Goal: Information Seeking & Learning: Learn about a topic

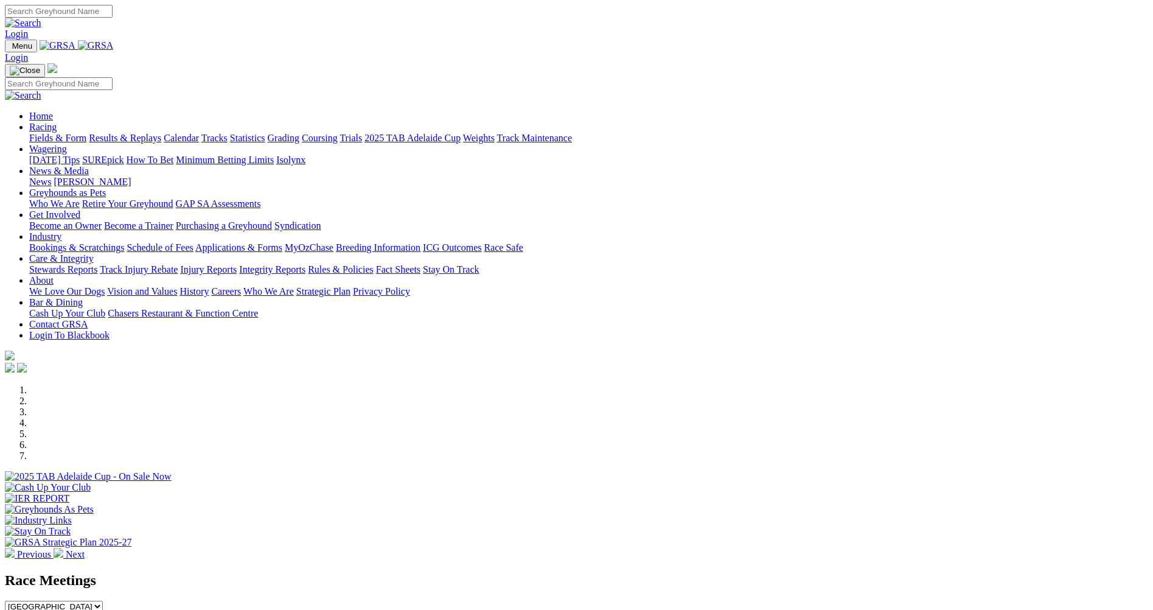
click at [86, 133] on link "Fields & Form" at bounding box center [57, 138] width 57 height 10
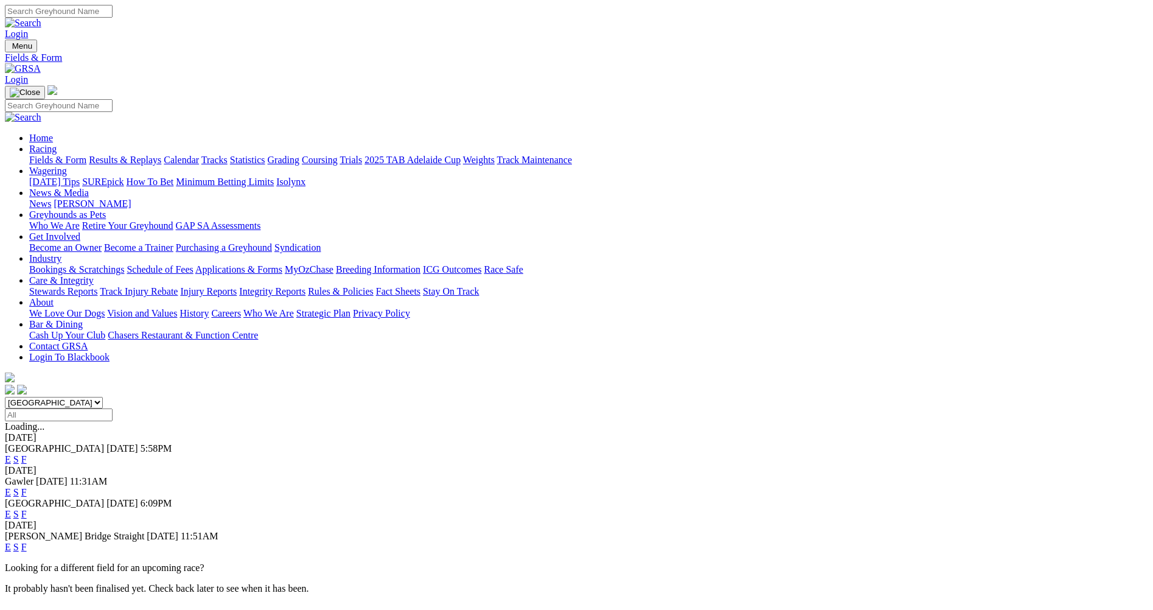
click at [11, 541] on link "E" at bounding box center [8, 546] width 6 height 10
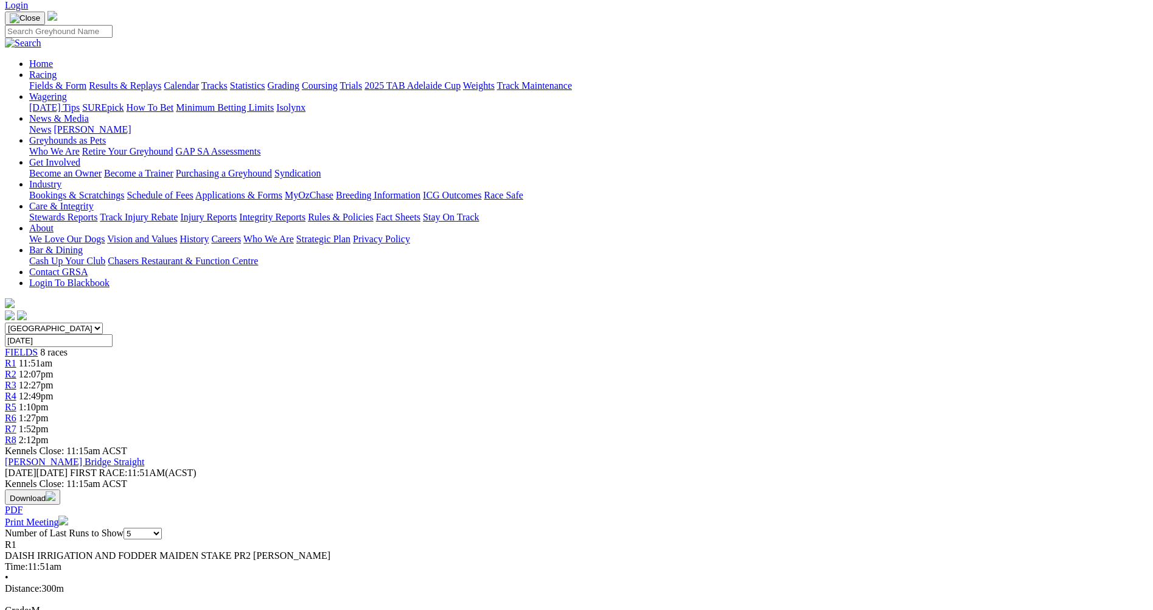
scroll to position [122, 0]
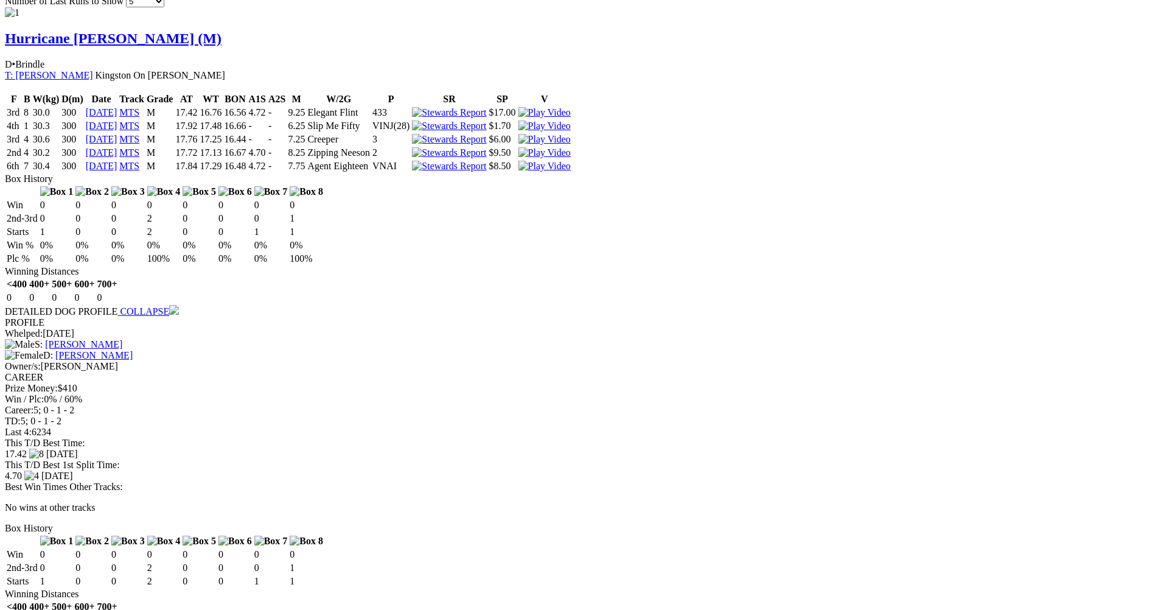
scroll to position [973, 0]
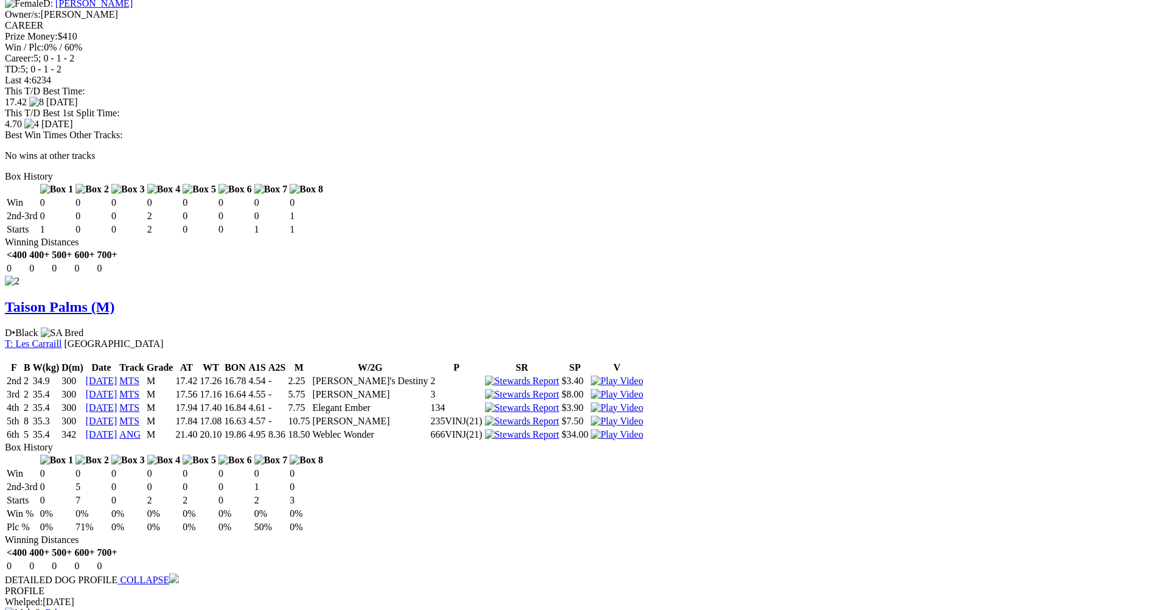
scroll to position [1277, 0]
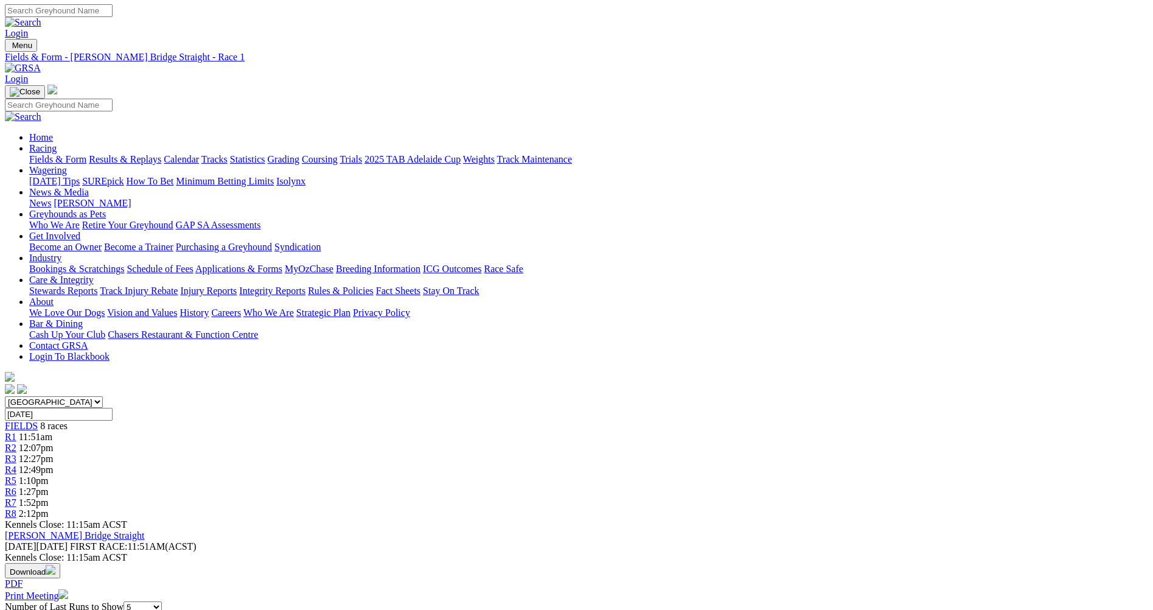
scroll to position [0, 0]
click at [406, 443] on div "R2 12:07pm" at bounding box center [576, 448] width 1143 height 11
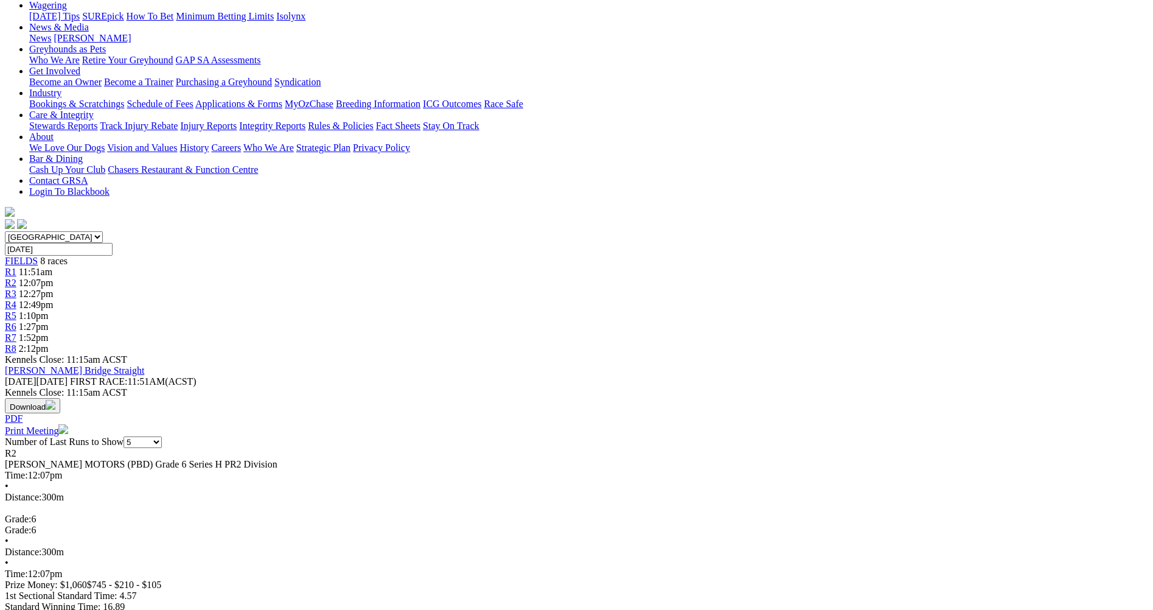
scroll to position [182, 0]
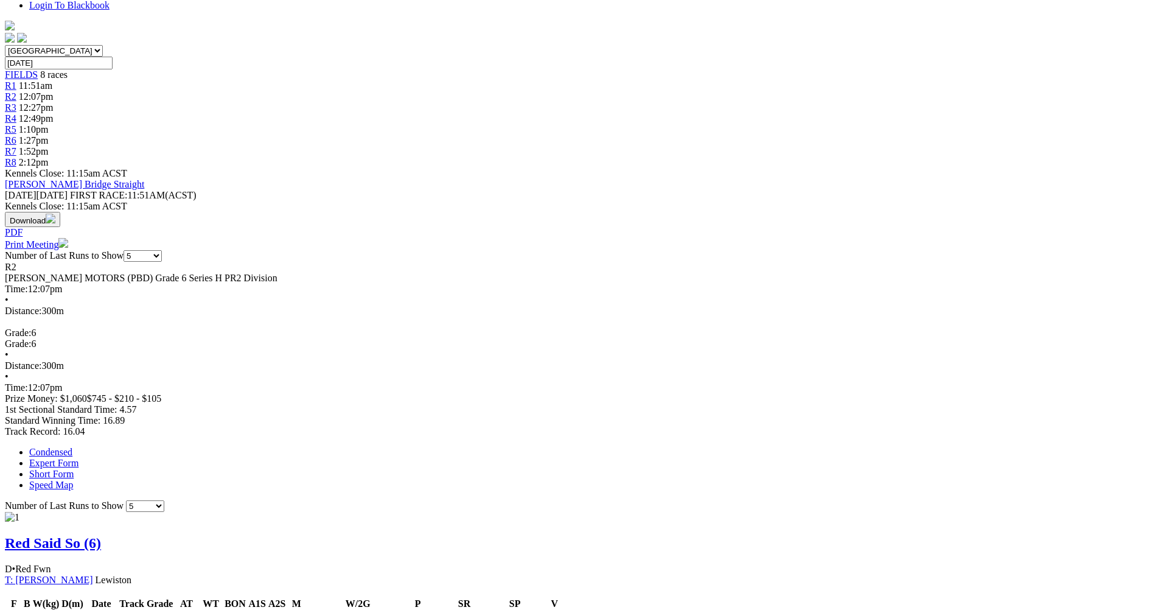
scroll to position [365, 0]
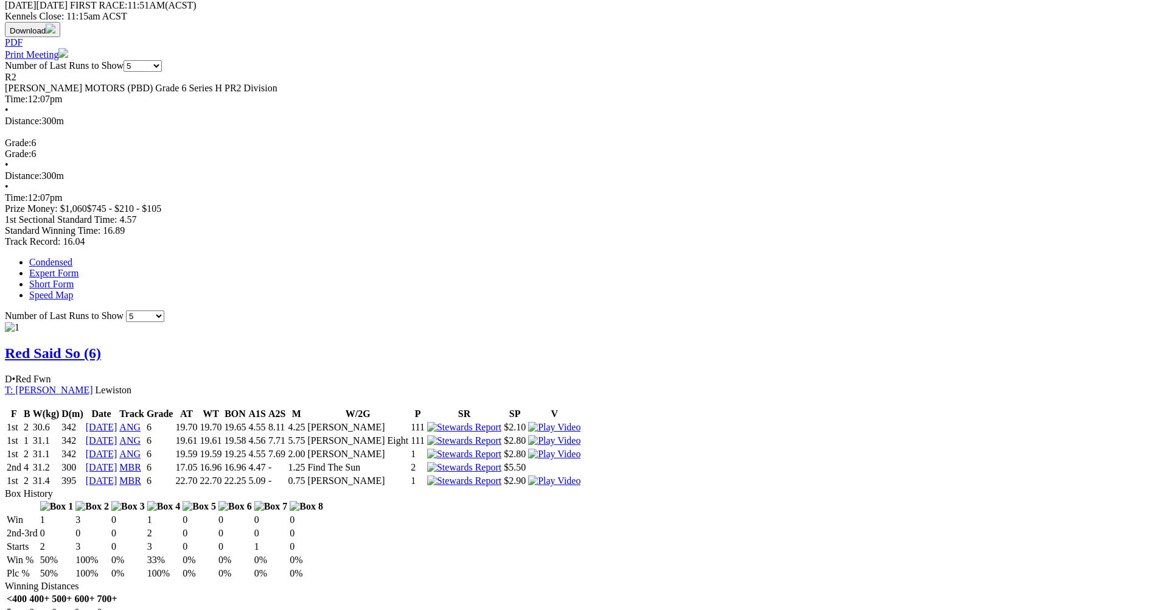
scroll to position [547, 0]
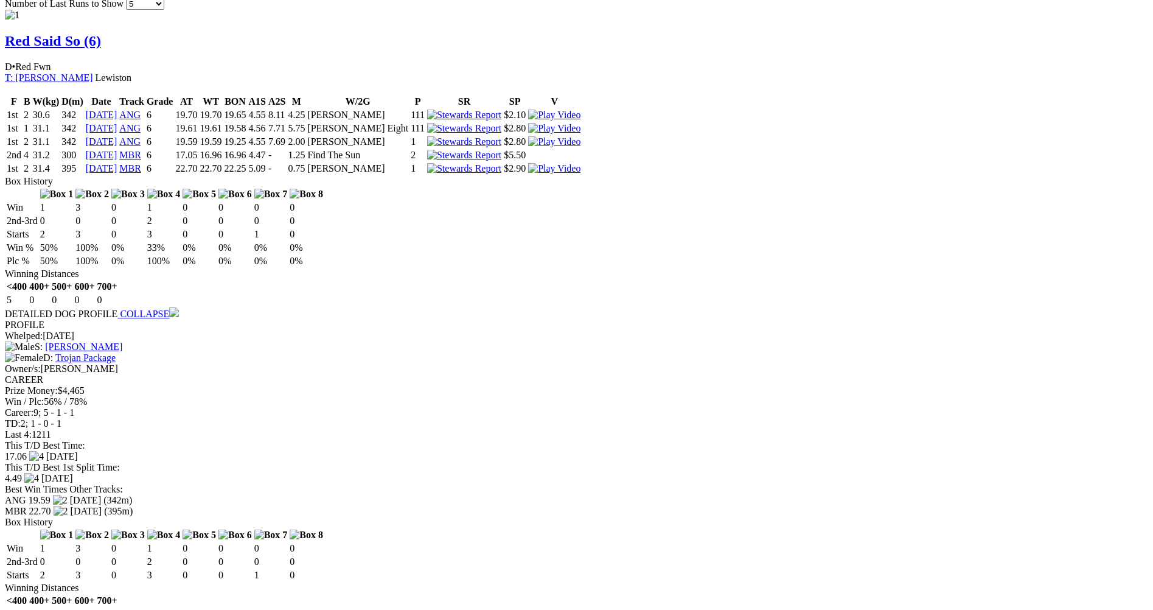
scroll to position [791, 0]
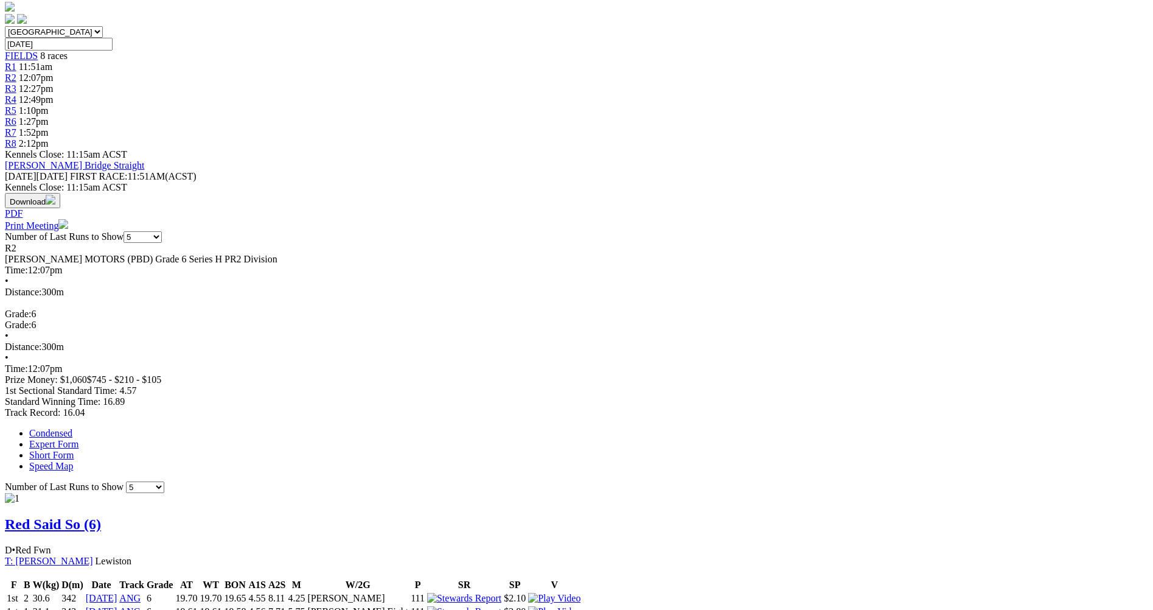
scroll to position [365, 0]
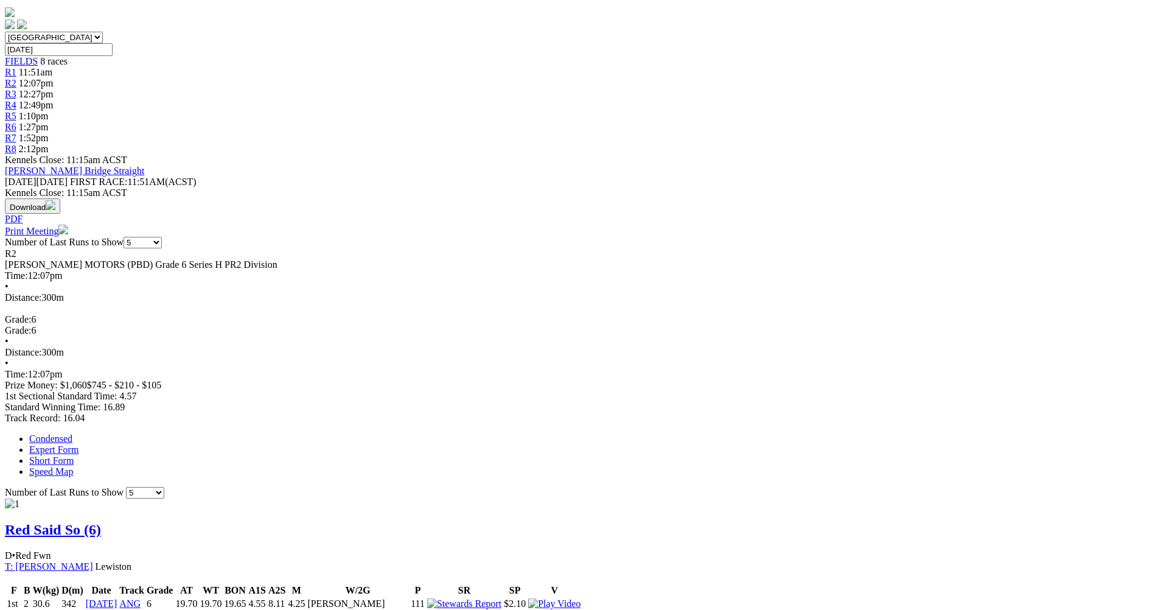
click at [101, 521] on link "Red Said So (6)" at bounding box center [53, 529] width 96 height 16
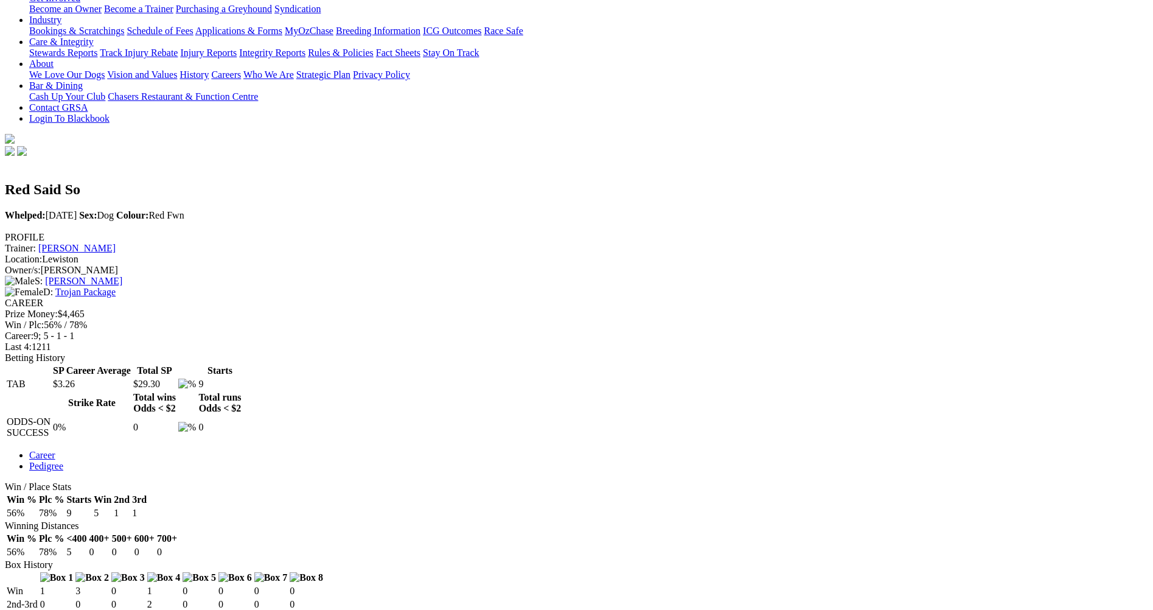
scroll to position [243, 0]
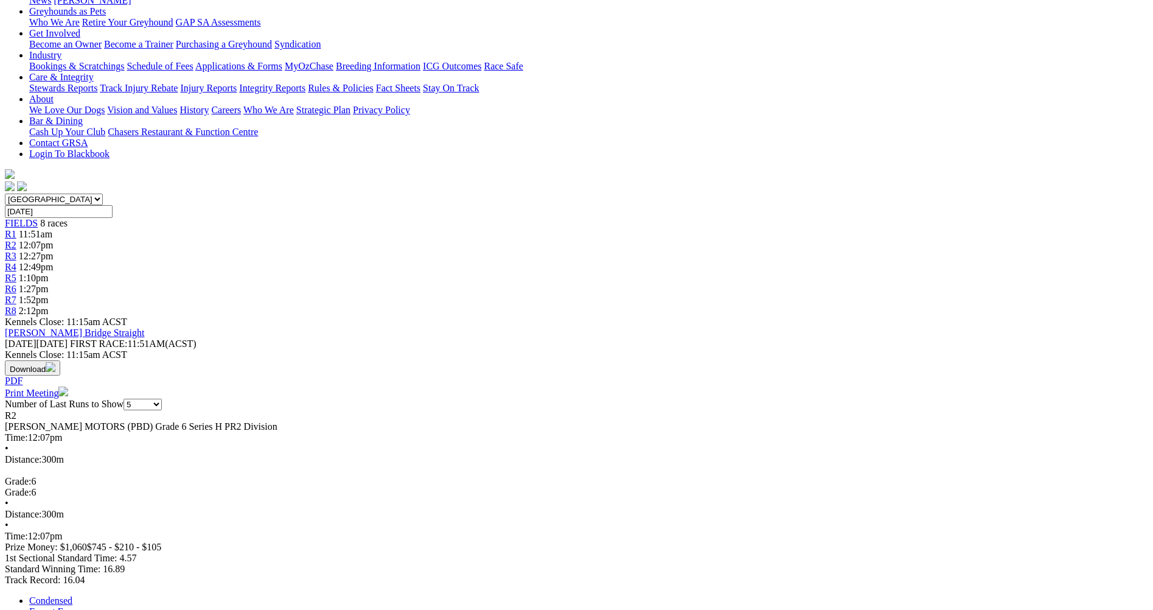
scroll to position [304, 0]
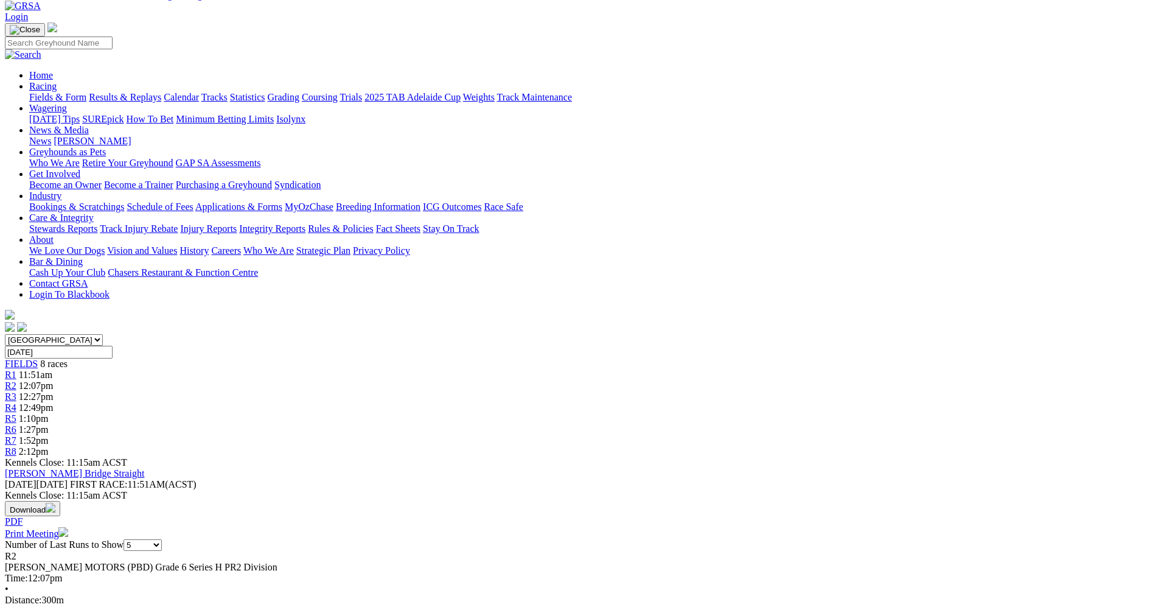
scroll to position [61, 0]
click at [16, 393] on span "R3" at bounding box center [11, 398] width 12 height 10
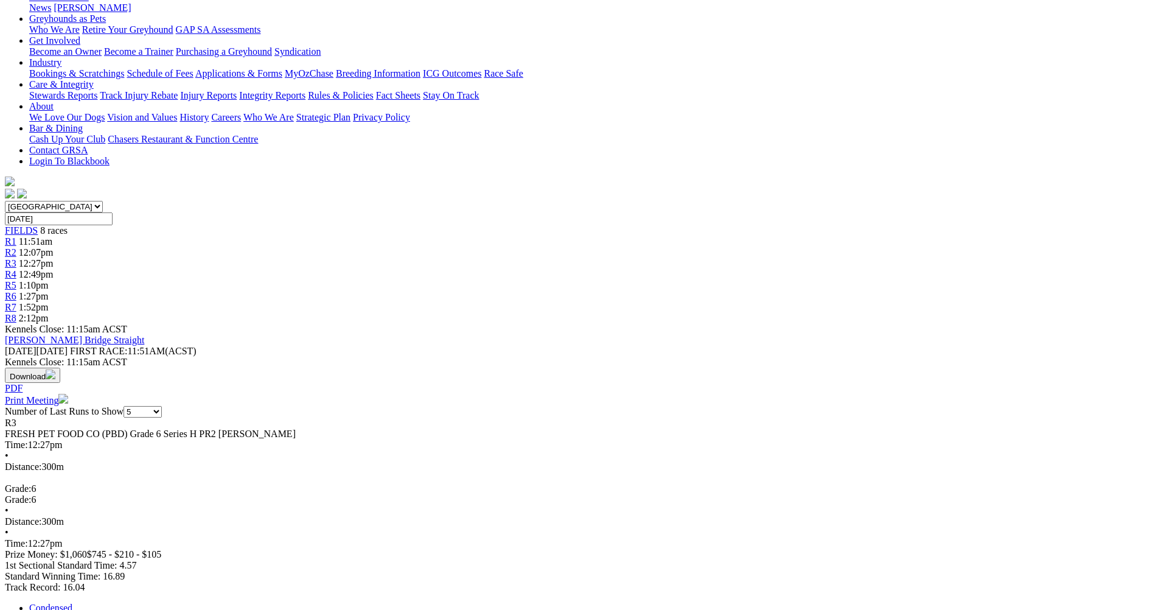
scroll to position [182, 0]
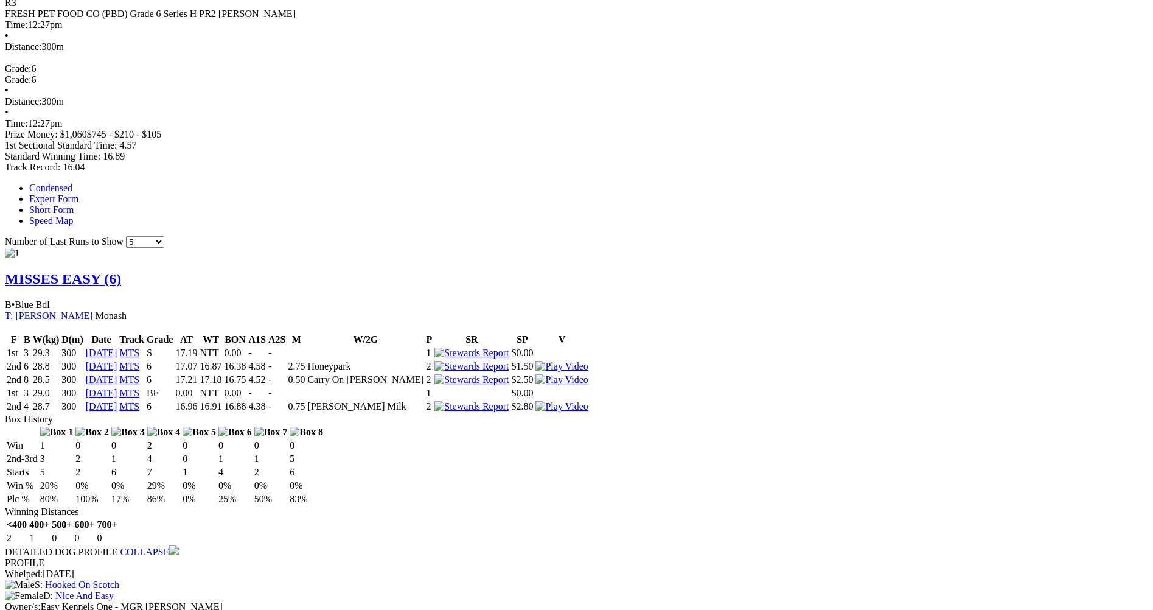
scroll to position [669, 0]
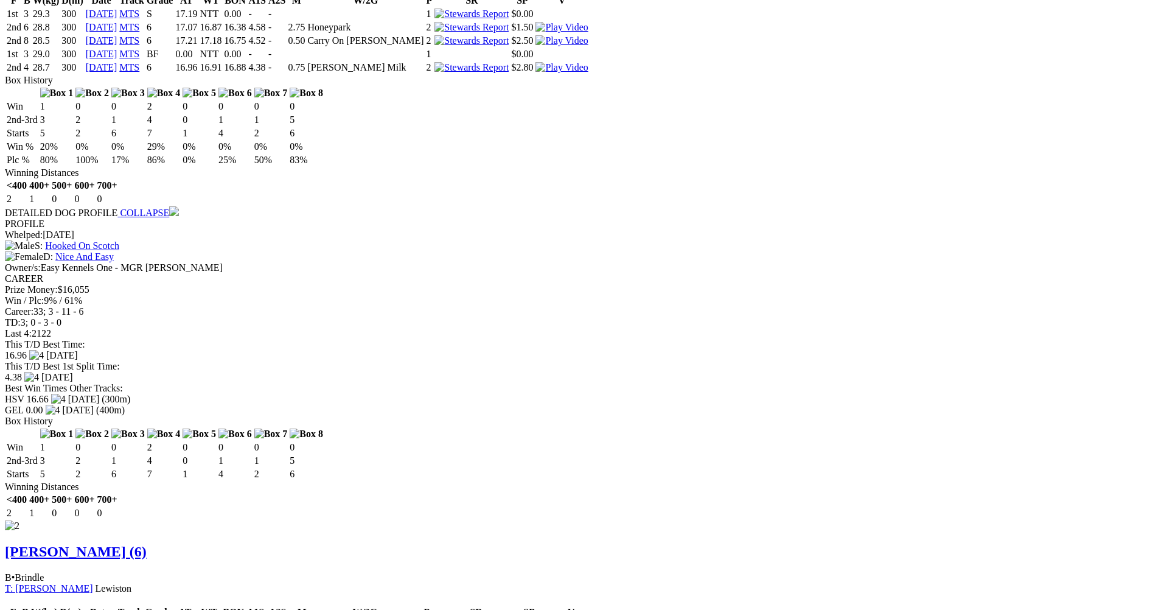
scroll to position [973, 0]
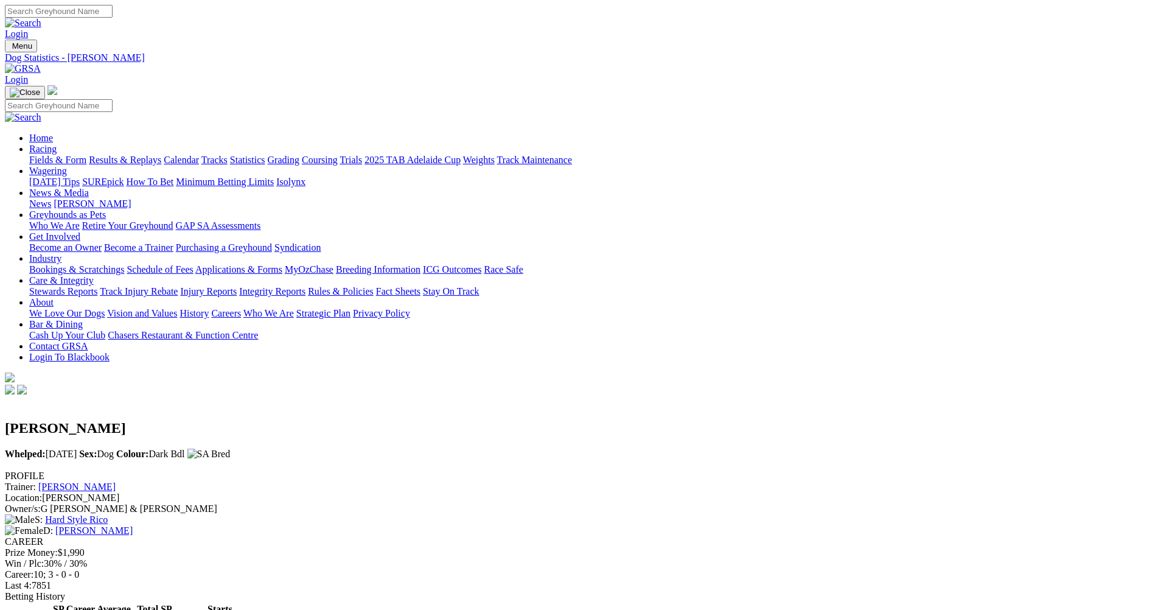
scroll to position [304, 0]
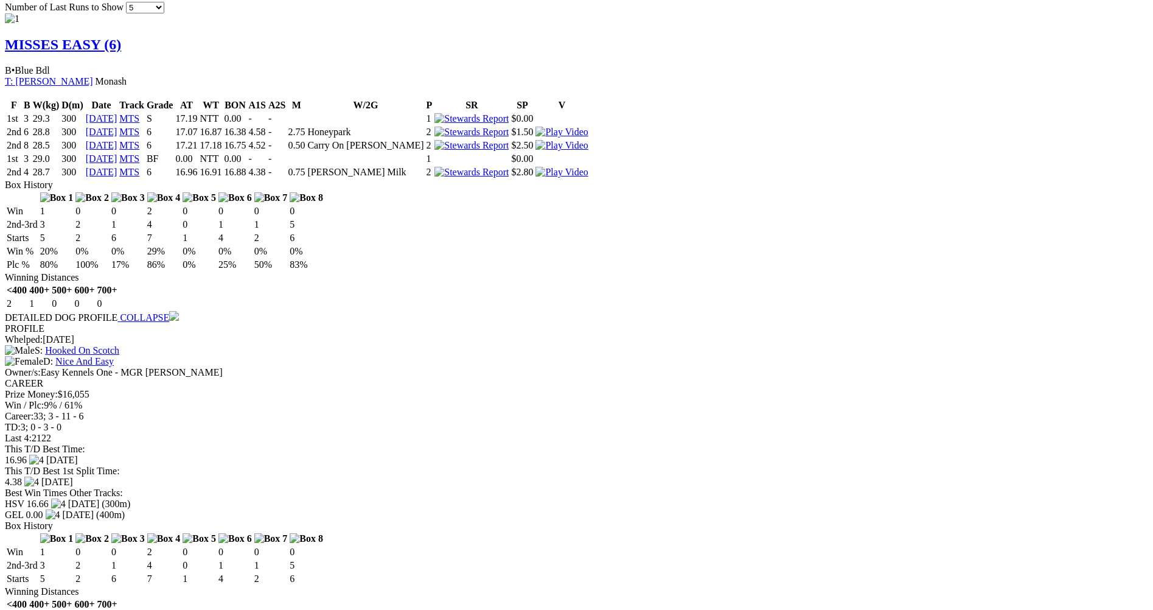
scroll to position [852, 0]
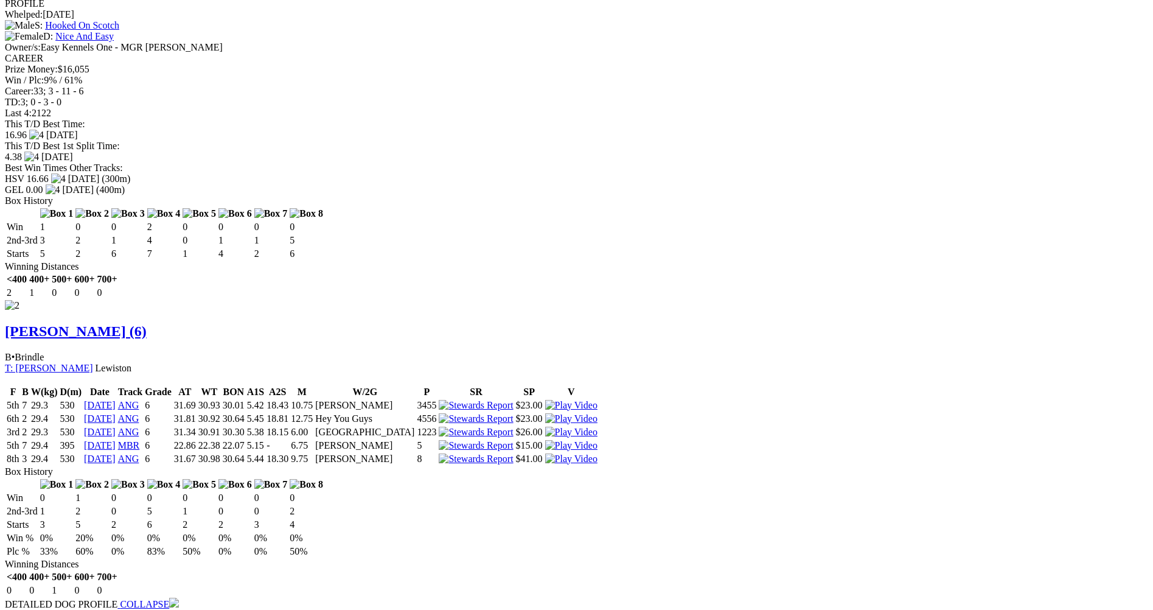
scroll to position [1230, 0]
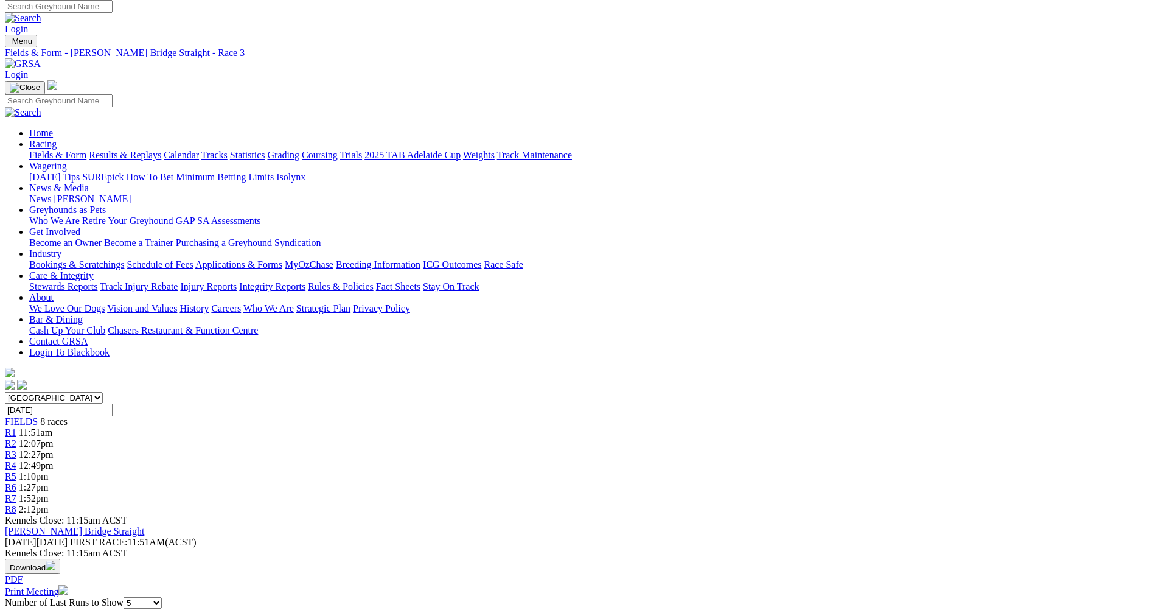
scroll to position [0, 0]
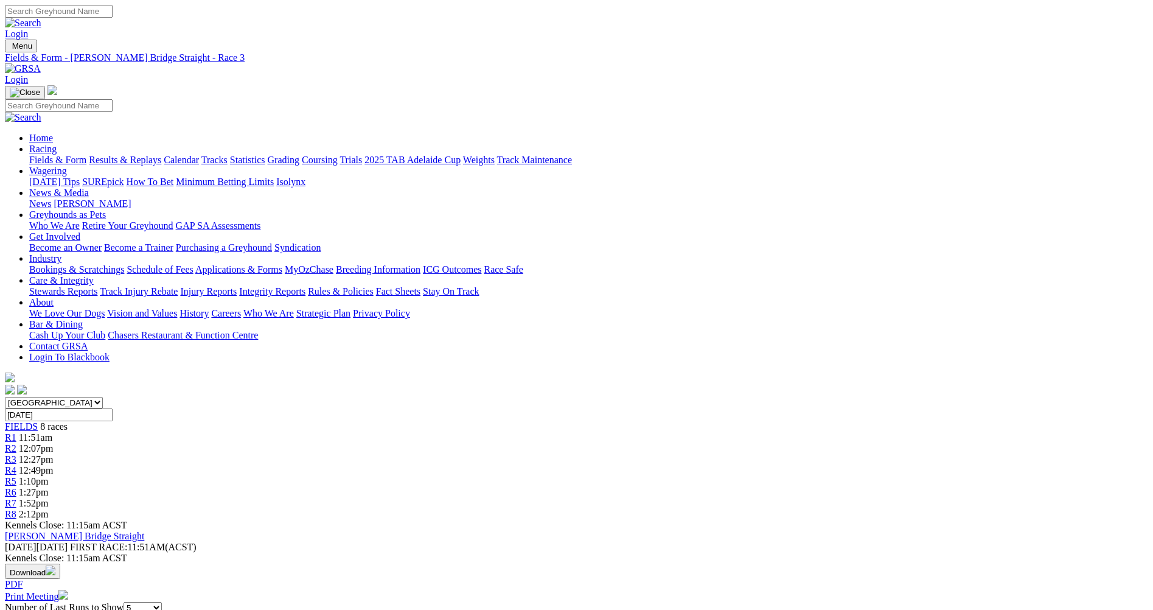
click at [582, 465] on div "R4 12:49pm" at bounding box center [576, 470] width 1143 height 11
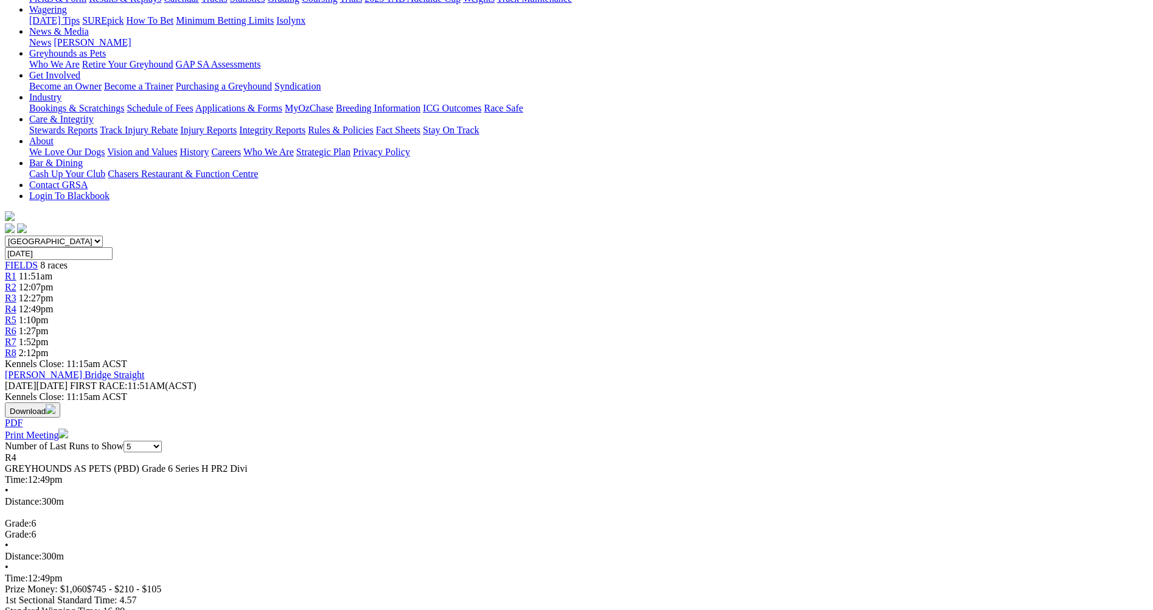
scroll to position [182, 0]
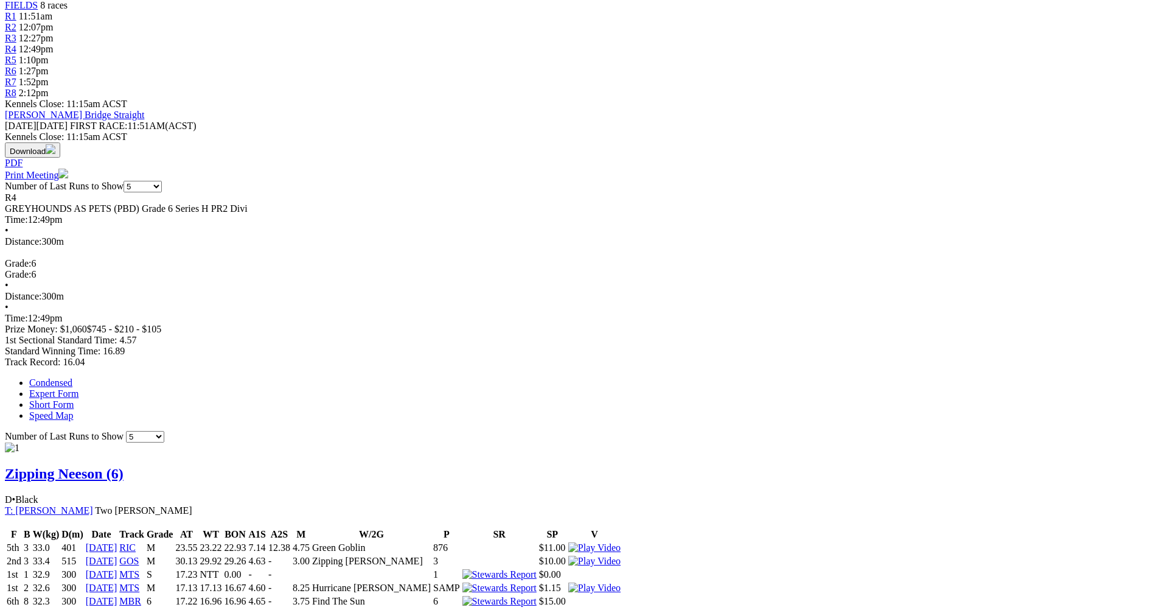
scroll to position [487, 0]
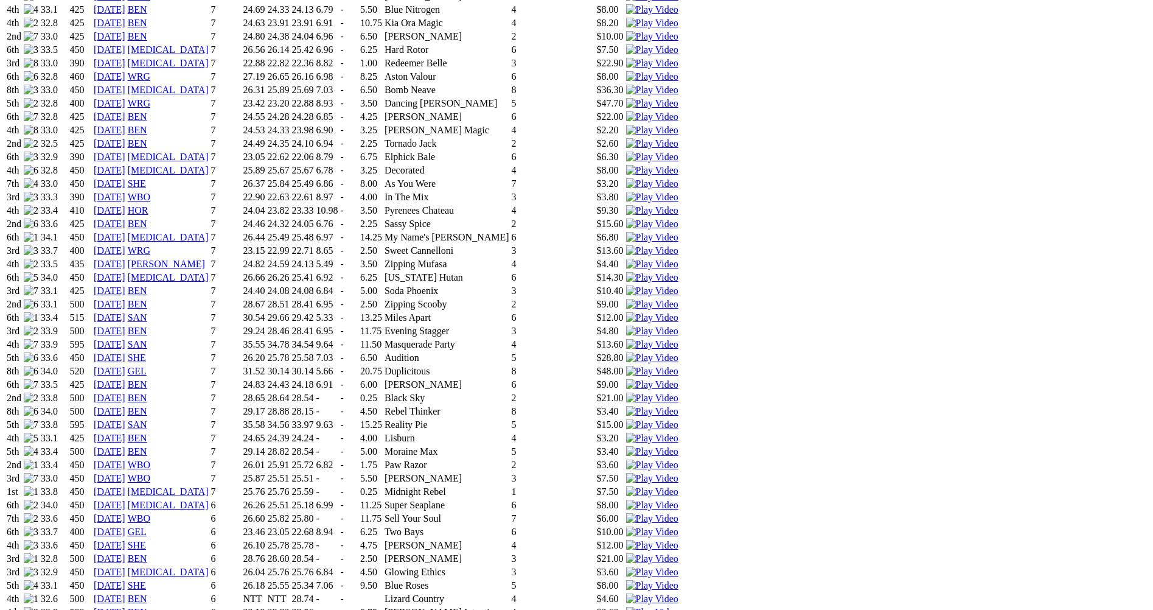
scroll to position [973, 0]
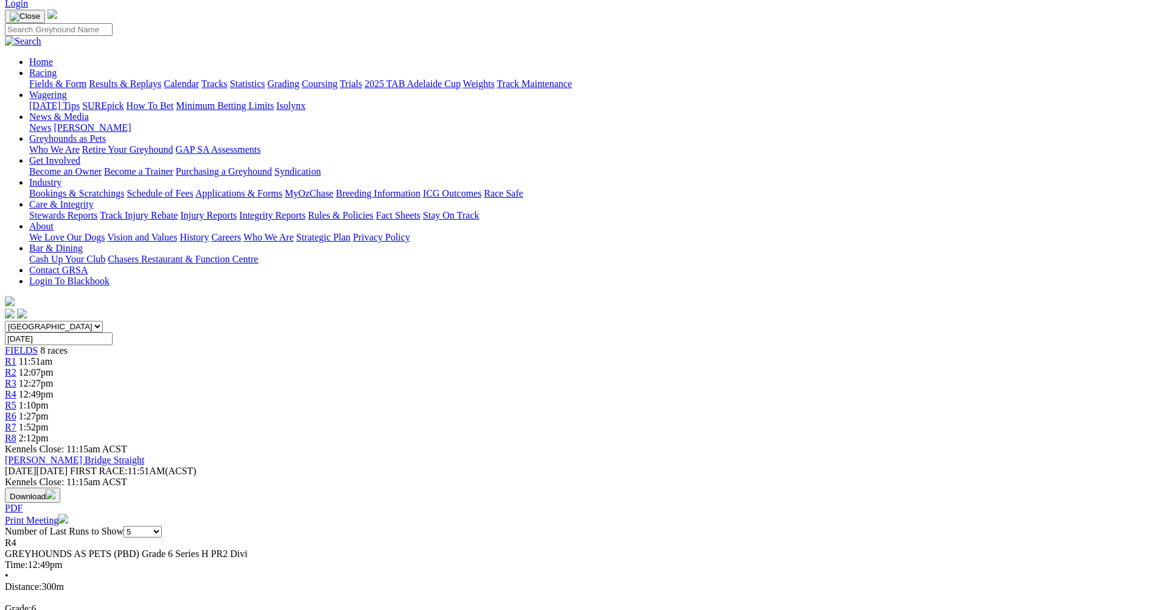
scroll to position [243, 0]
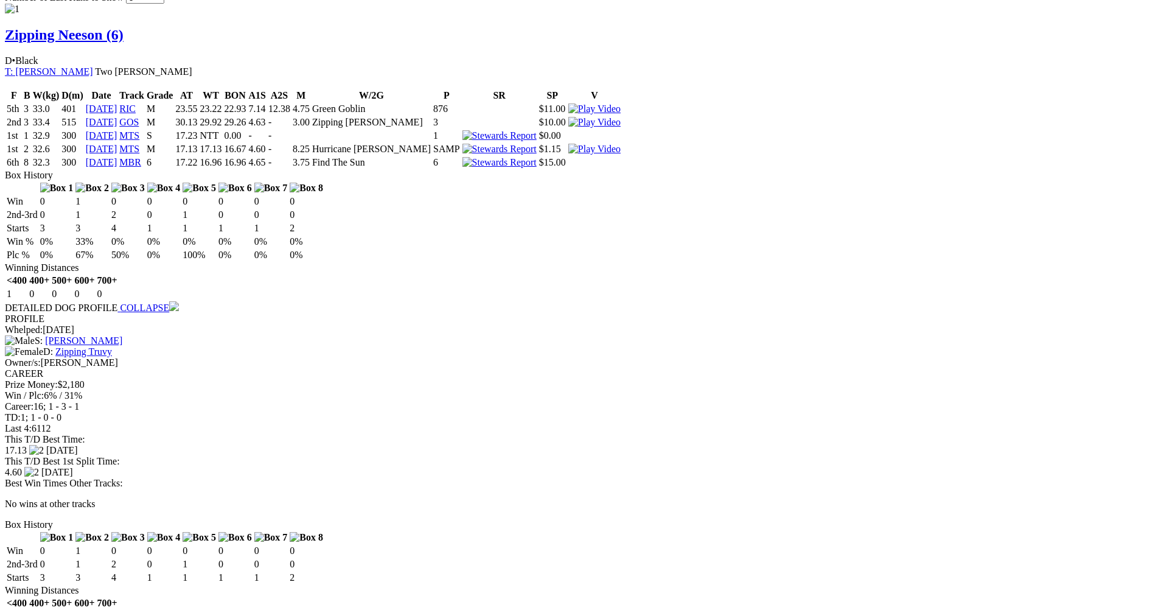
scroll to position [912, 0]
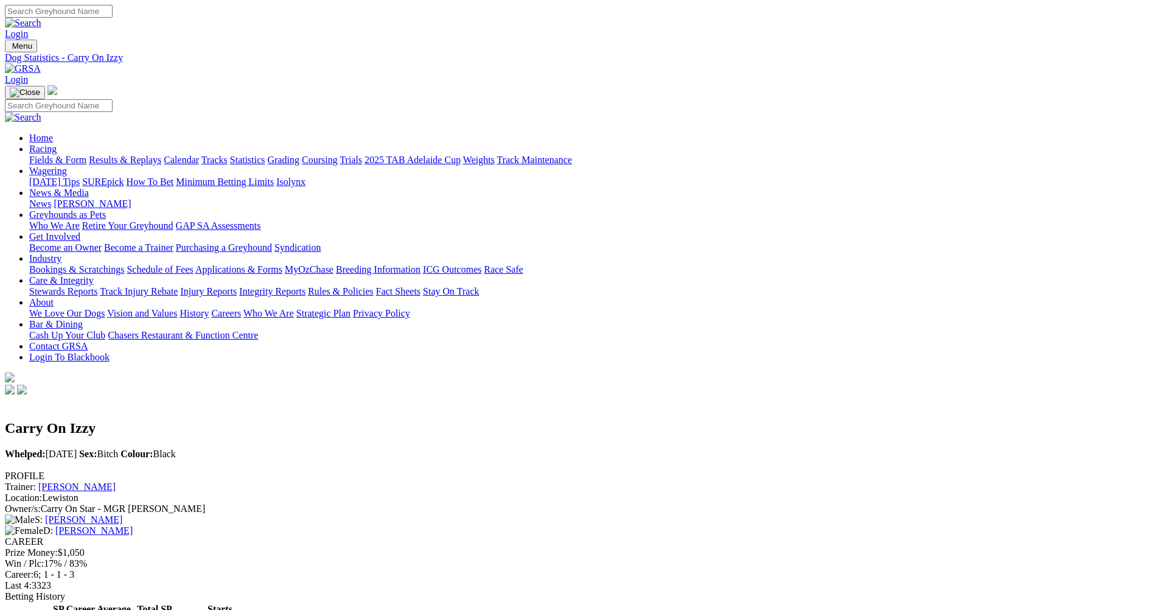
scroll to position [182, 0]
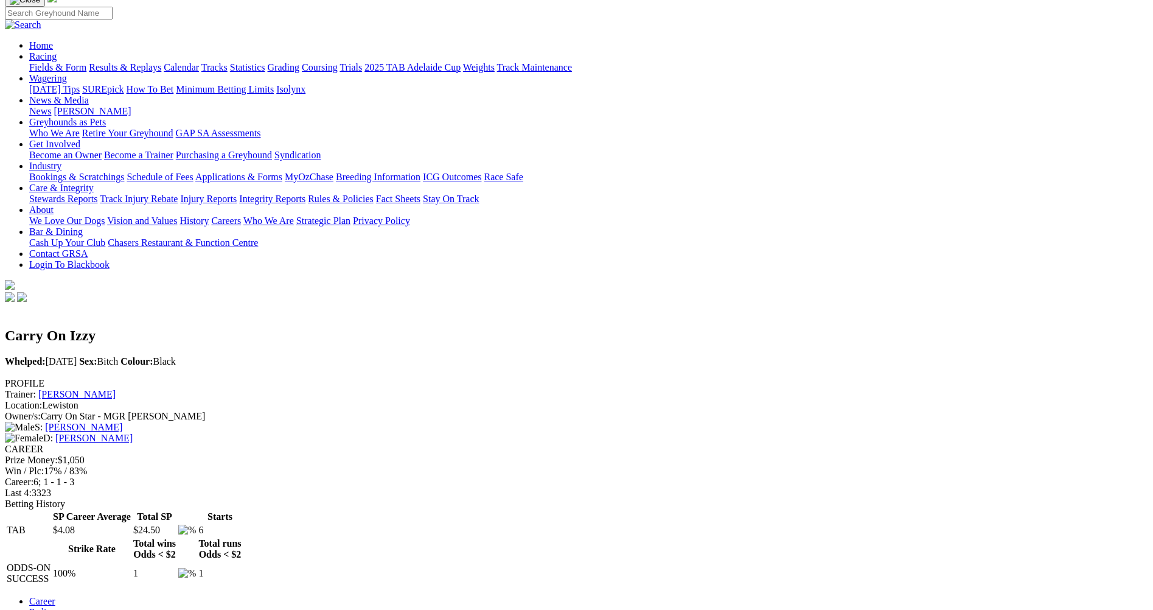
scroll to position [243, 0]
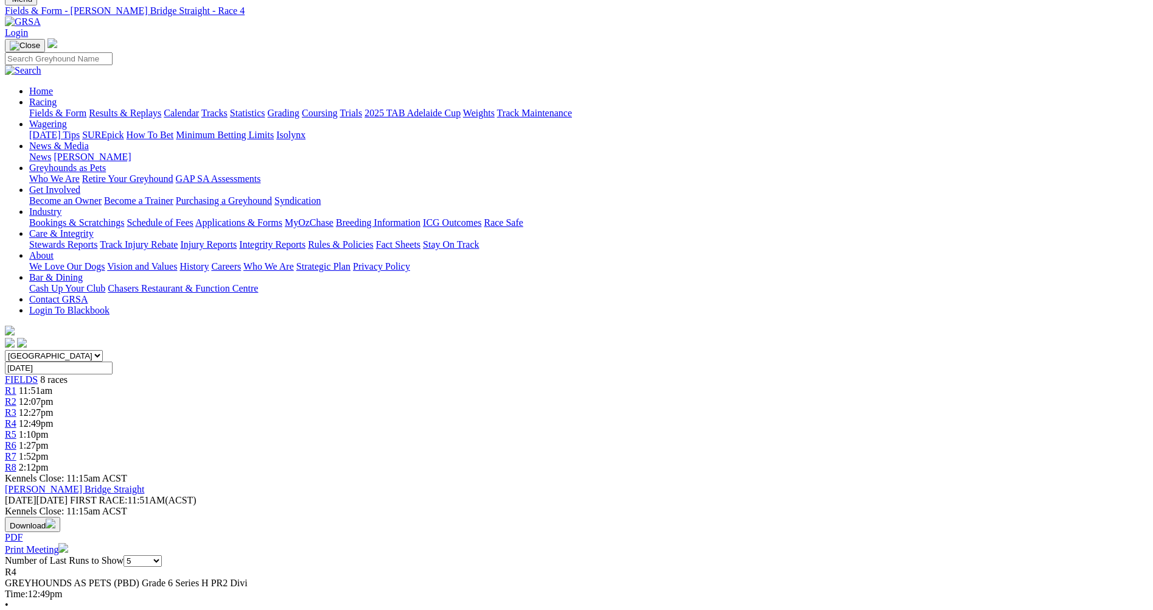
scroll to position [61, 0]
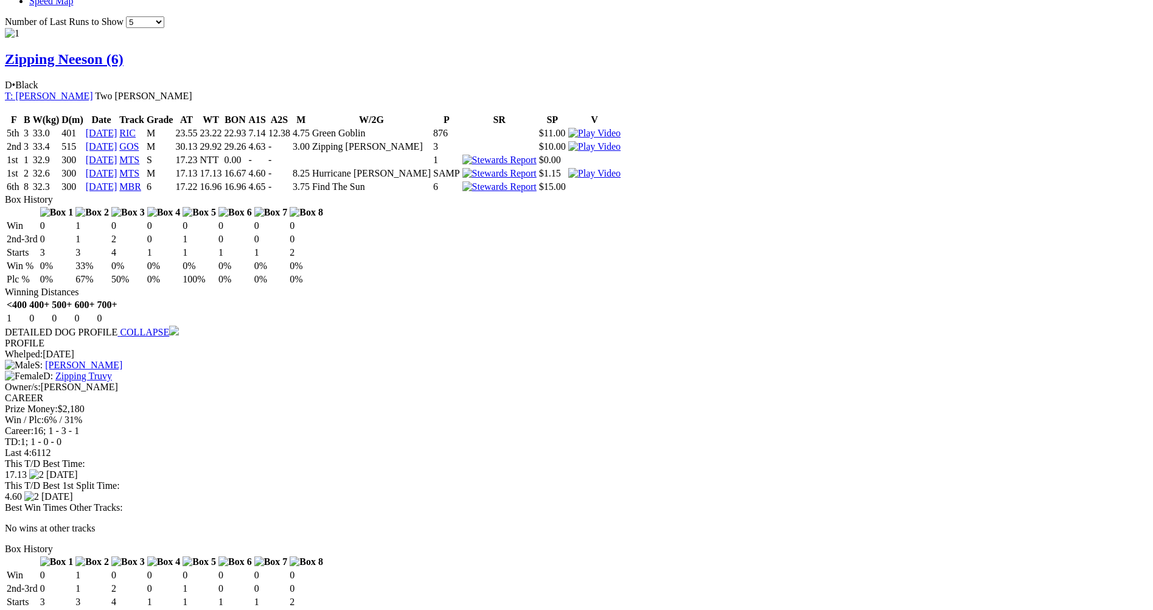
scroll to position [912, 0]
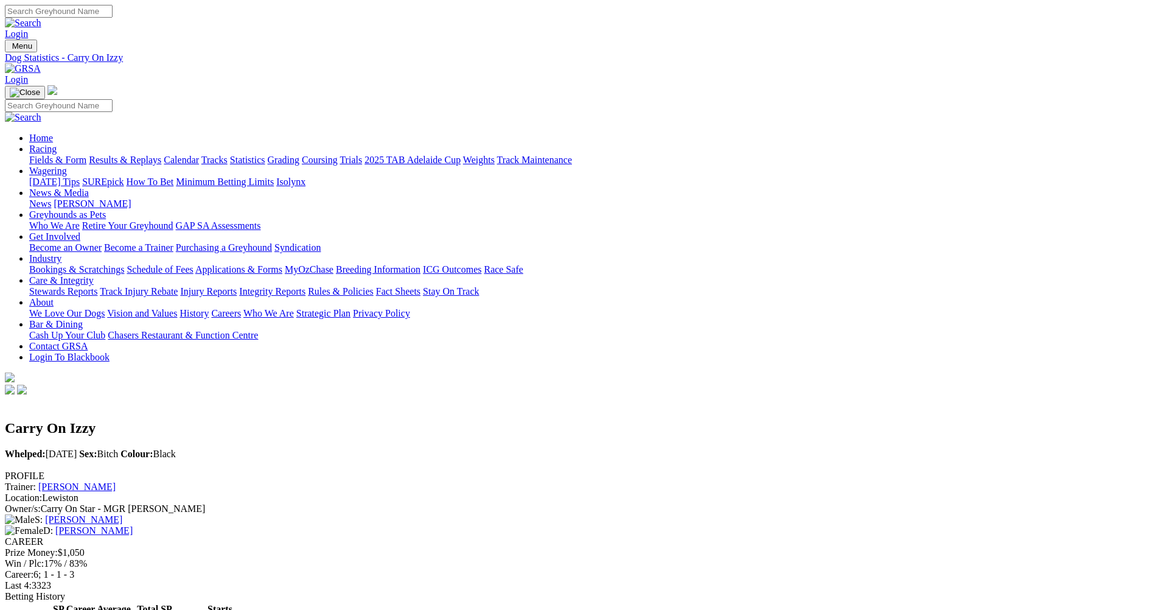
scroll to position [304, 0]
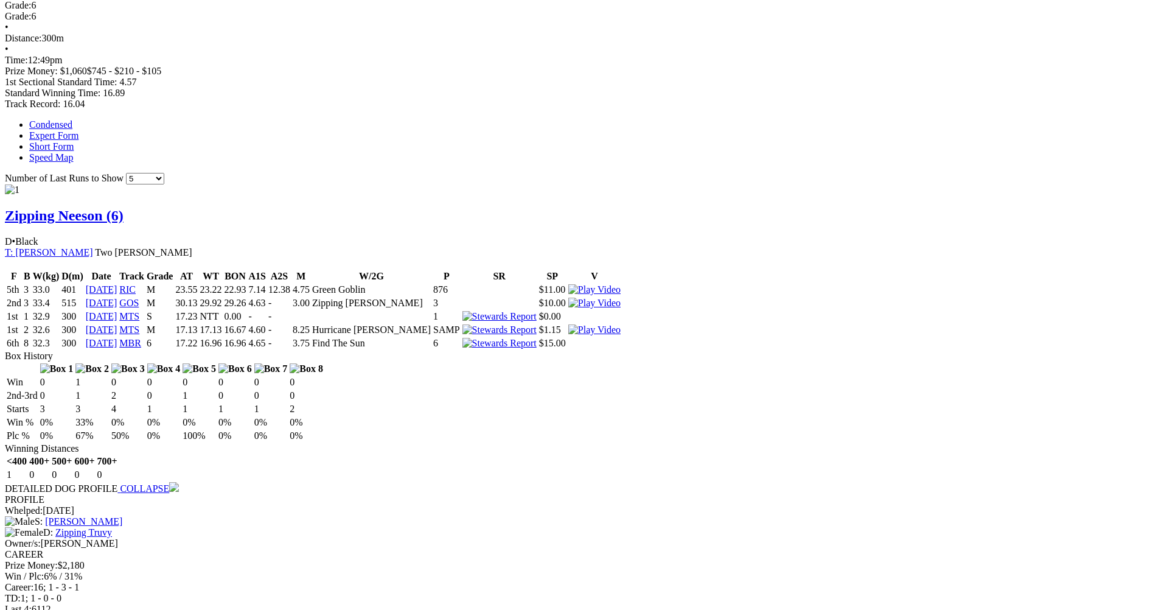
scroll to position [791, 0]
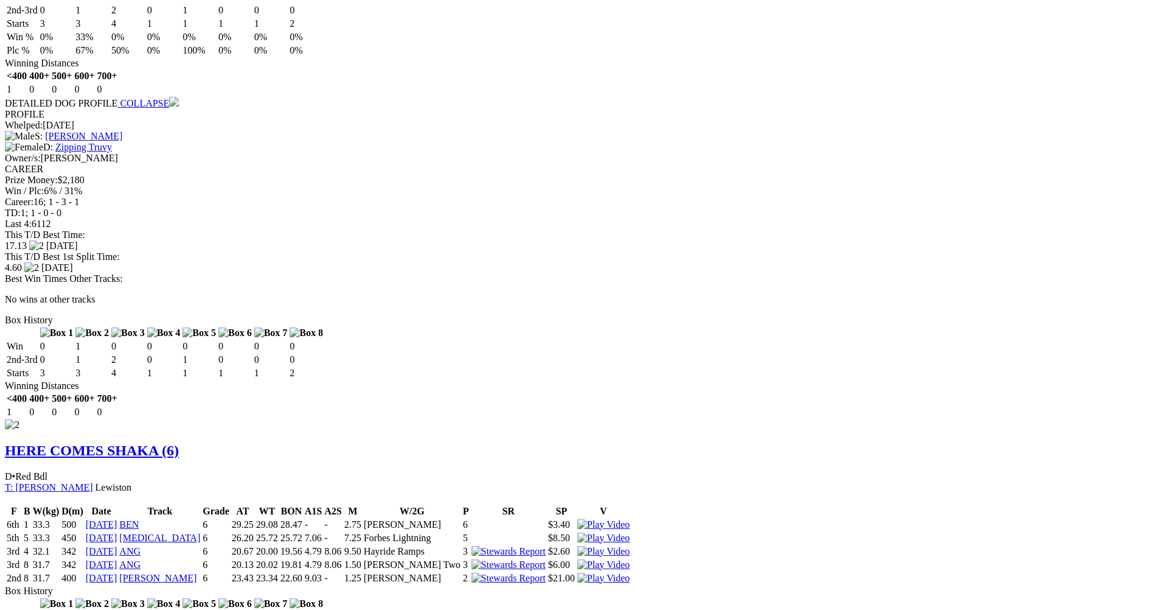
scroll to position [1102, 0]
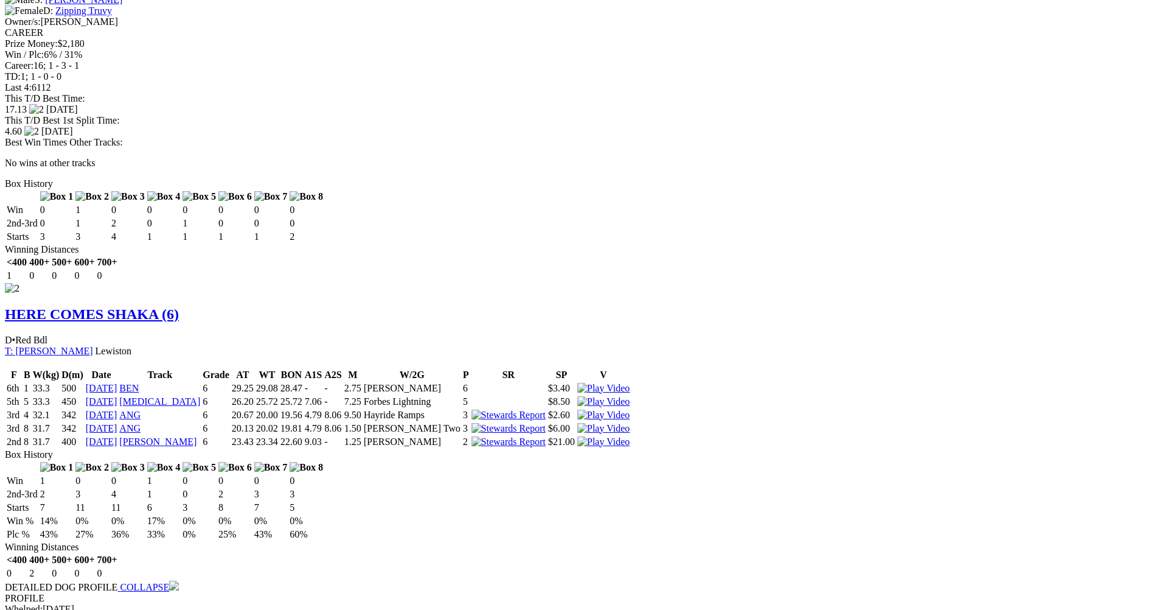
scroll to position [1284, 0]
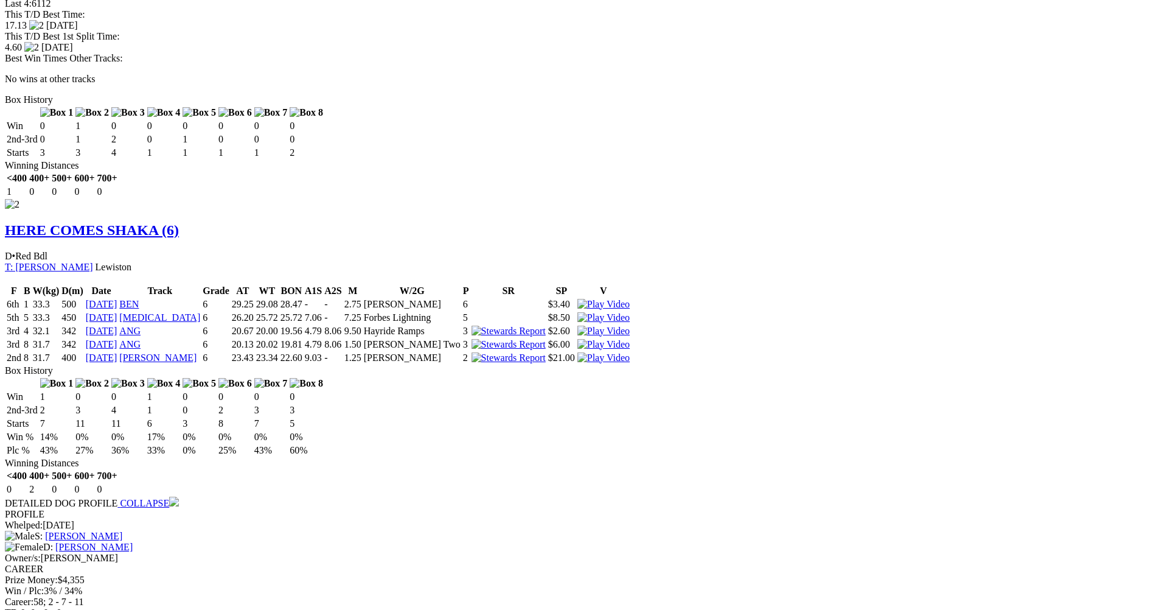
scroll to position [1345, 0]
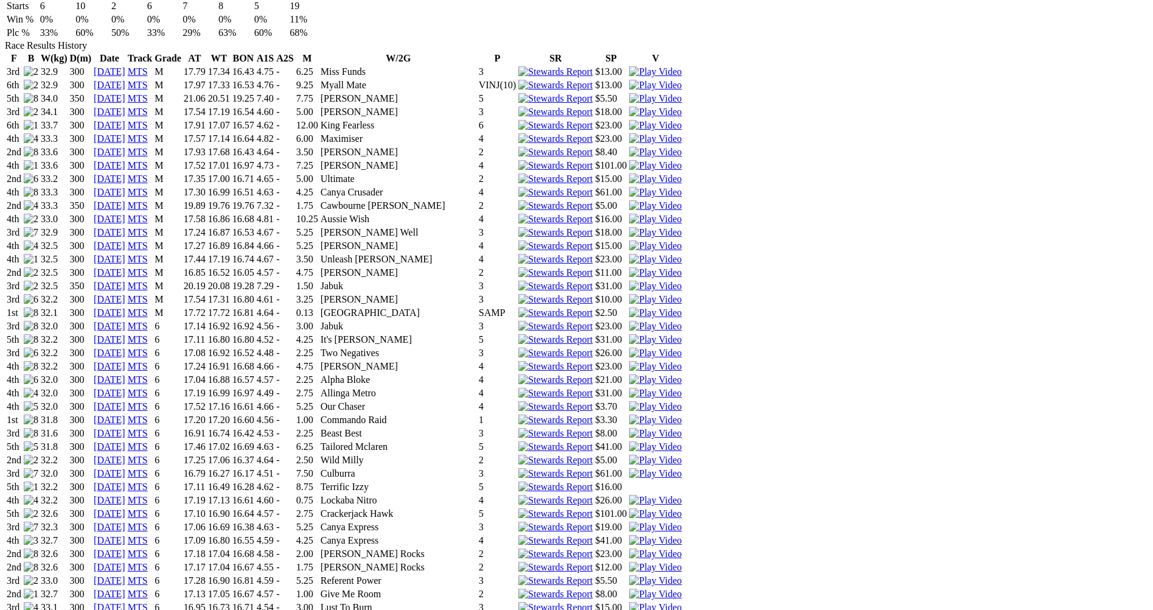
scroll to position [852, 0]
click at [681, 412] on img at bounding box center [655, 417] width 52 height 11
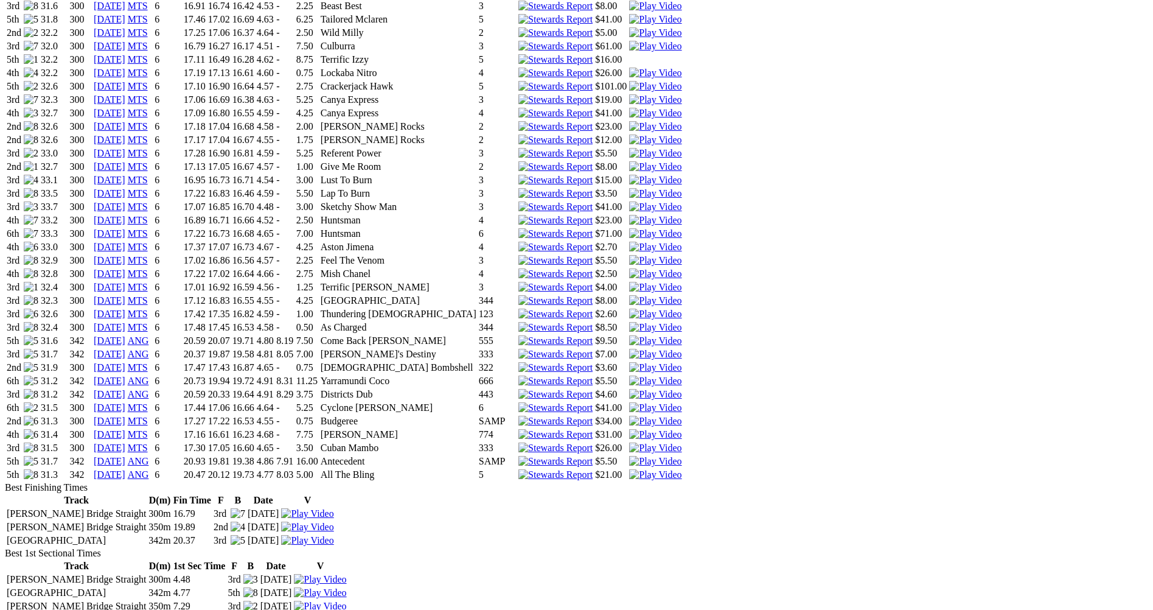
scroll to position [1277, 0]
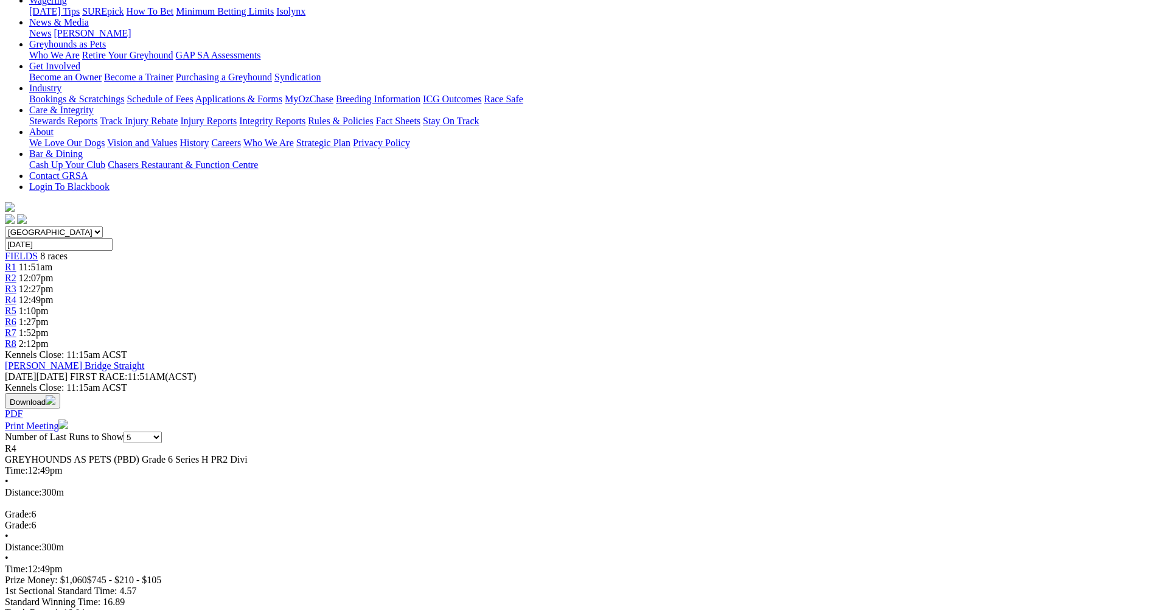
scroll to position [182, 0]
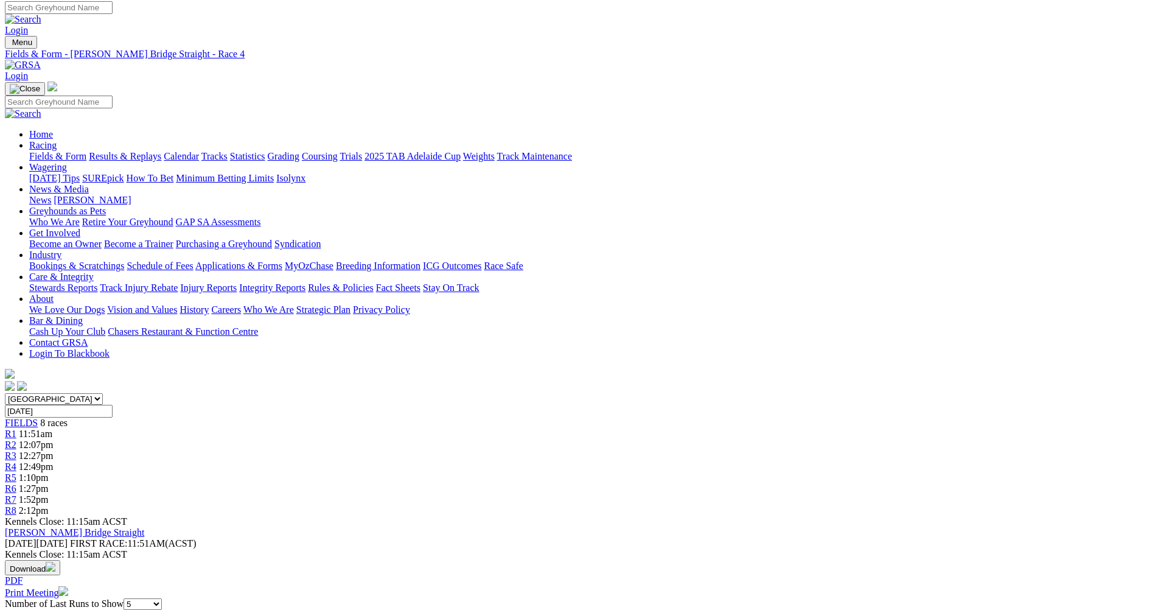
scroll to position [0, 0]
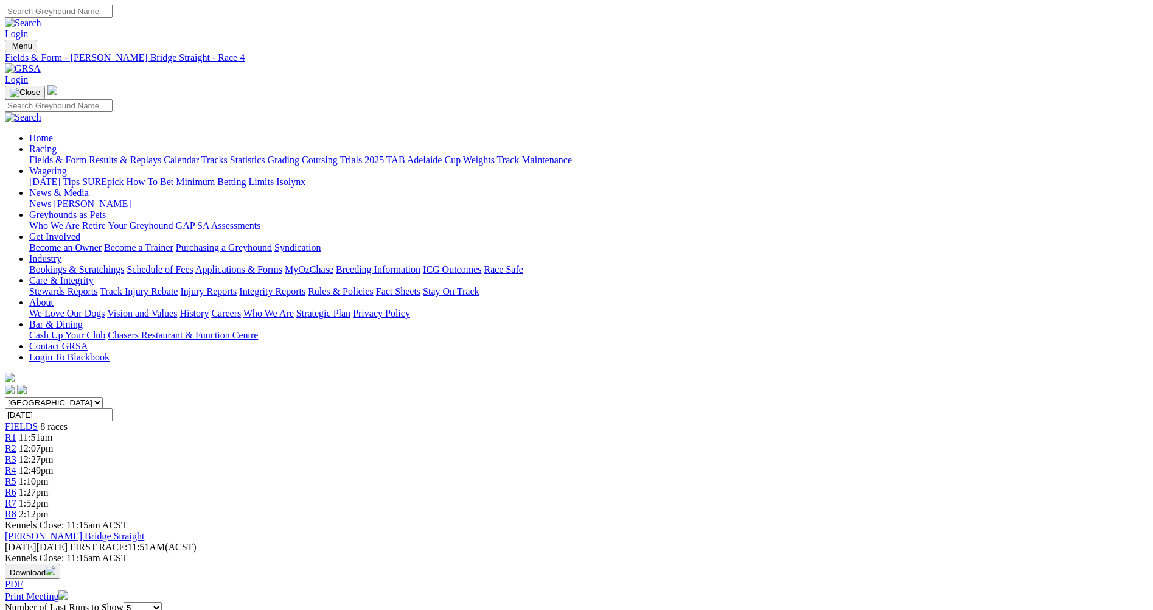
click at [16, 476] on span "R5" at bounding box center [11, 481] width 12 height 10
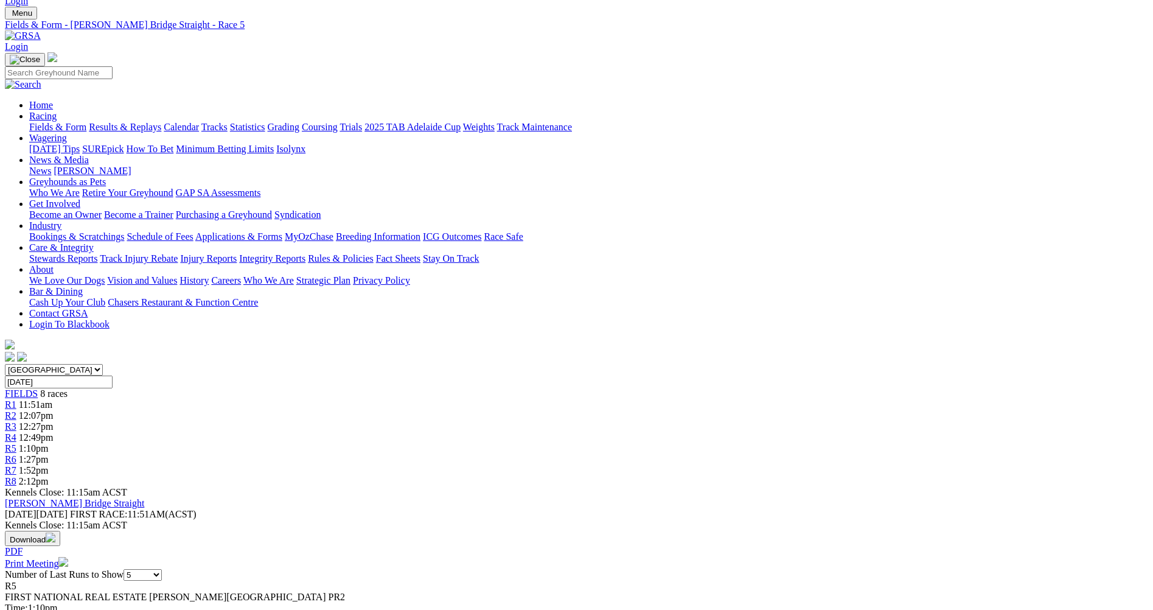
scroll to position [61, 0]
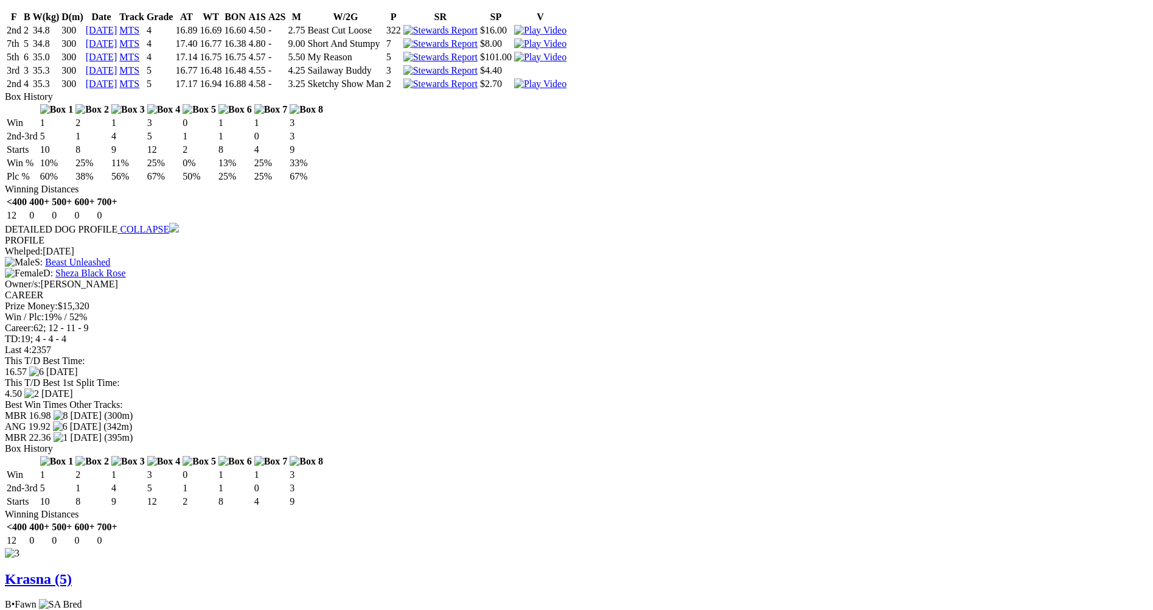
scroll to position [1582, 0]
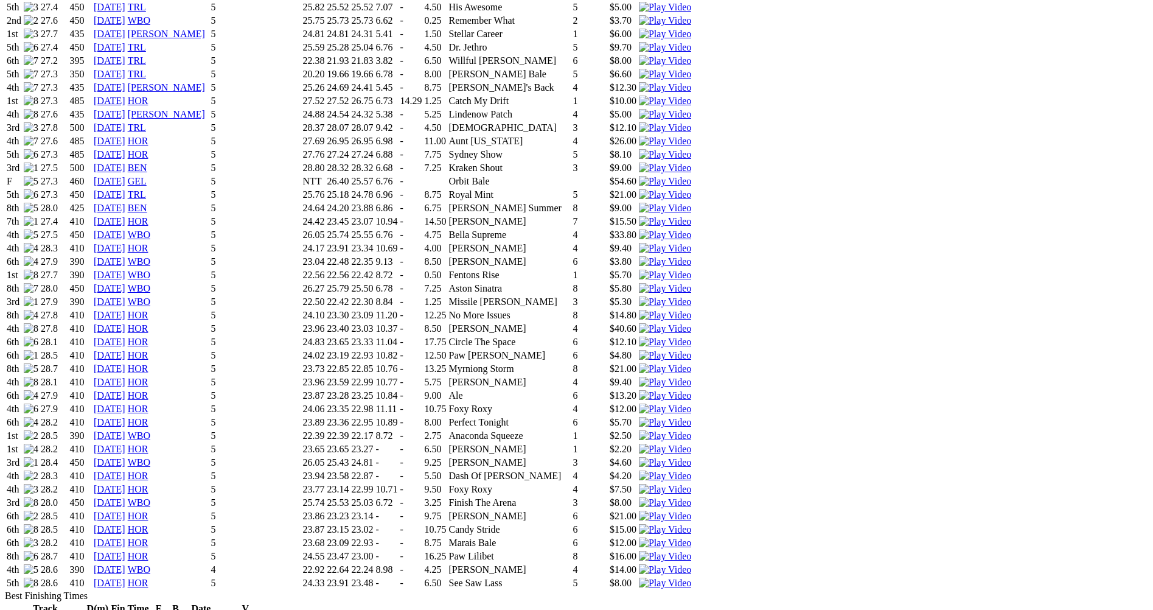
scroll to position [1399, 0]
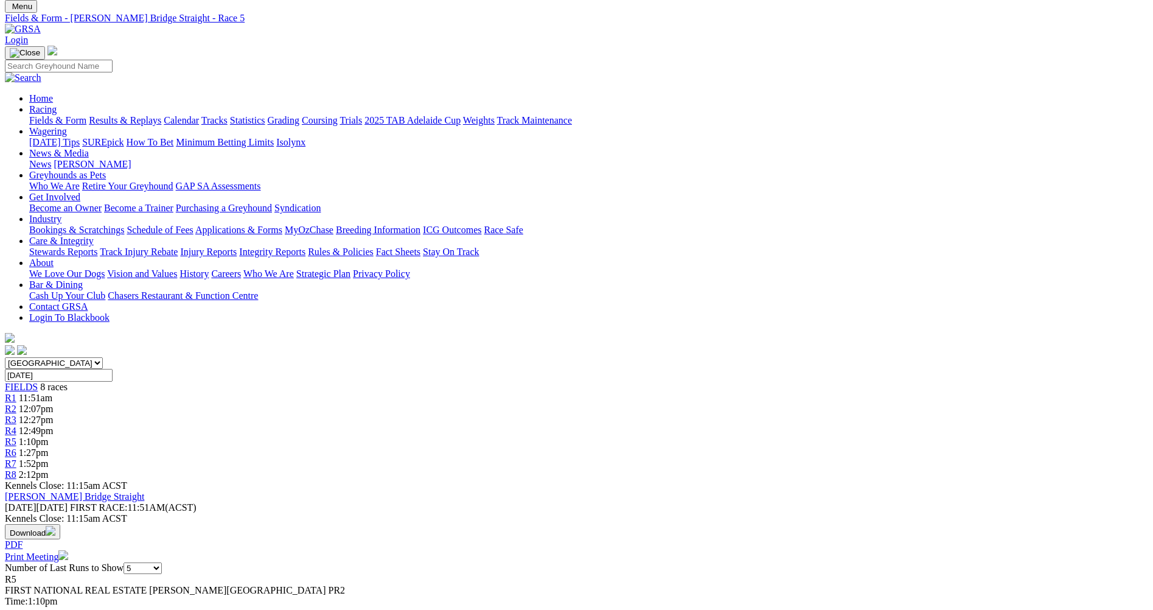
scroll to position [61, 0]
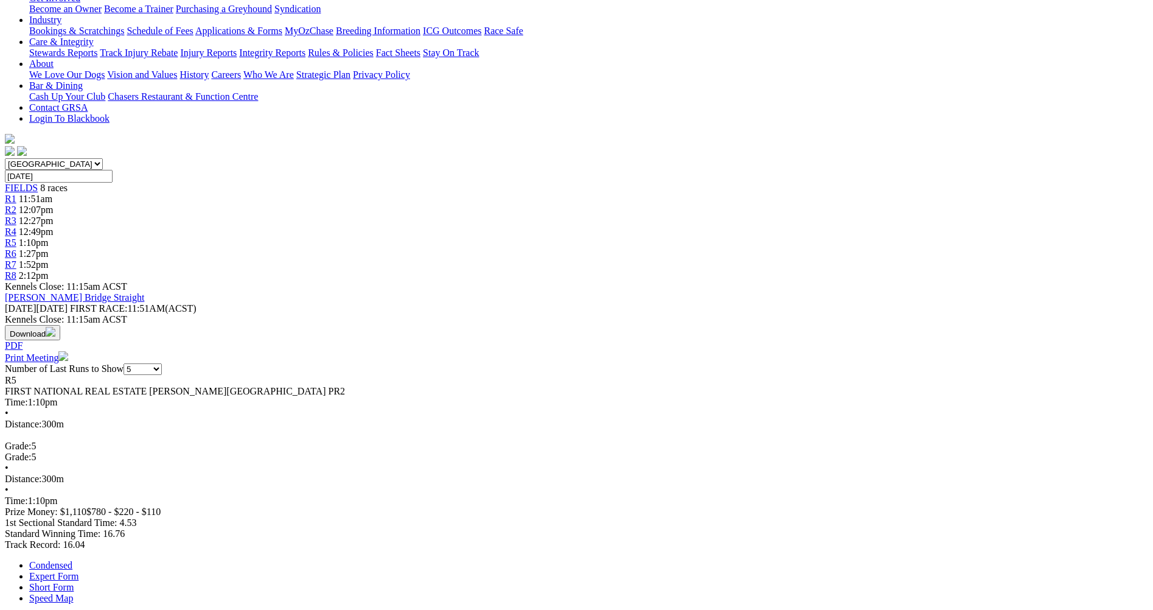
scroll to position [243, 0]
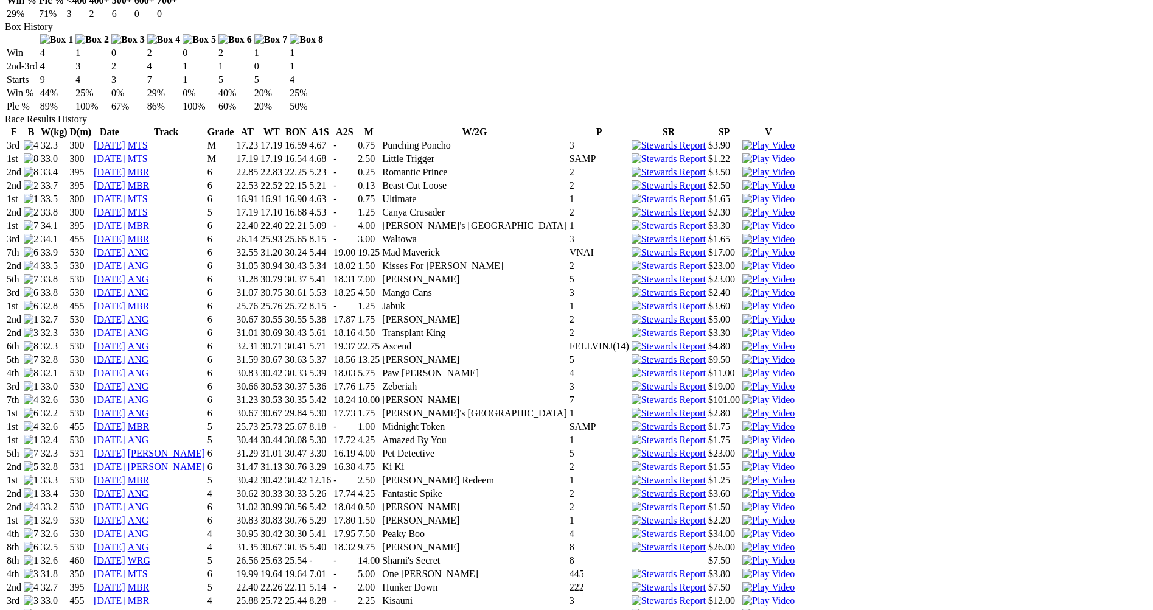
scroll to position [730, 0]
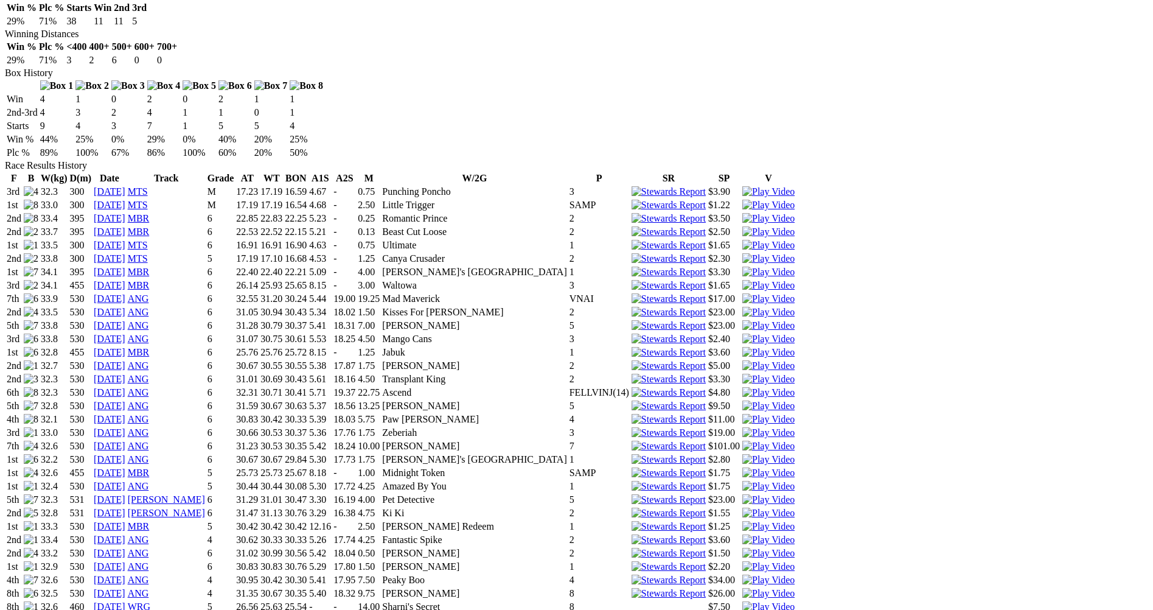
click at [757, 609] on img at bounding box center [768, 619] width 52 height 11
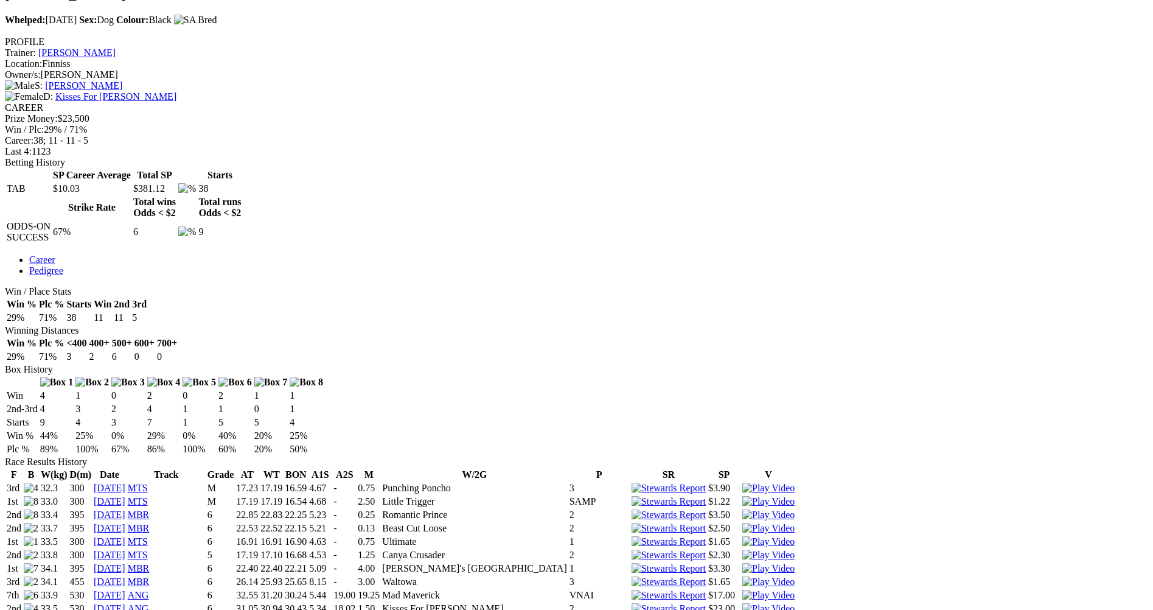
scroll to position [426, 0]
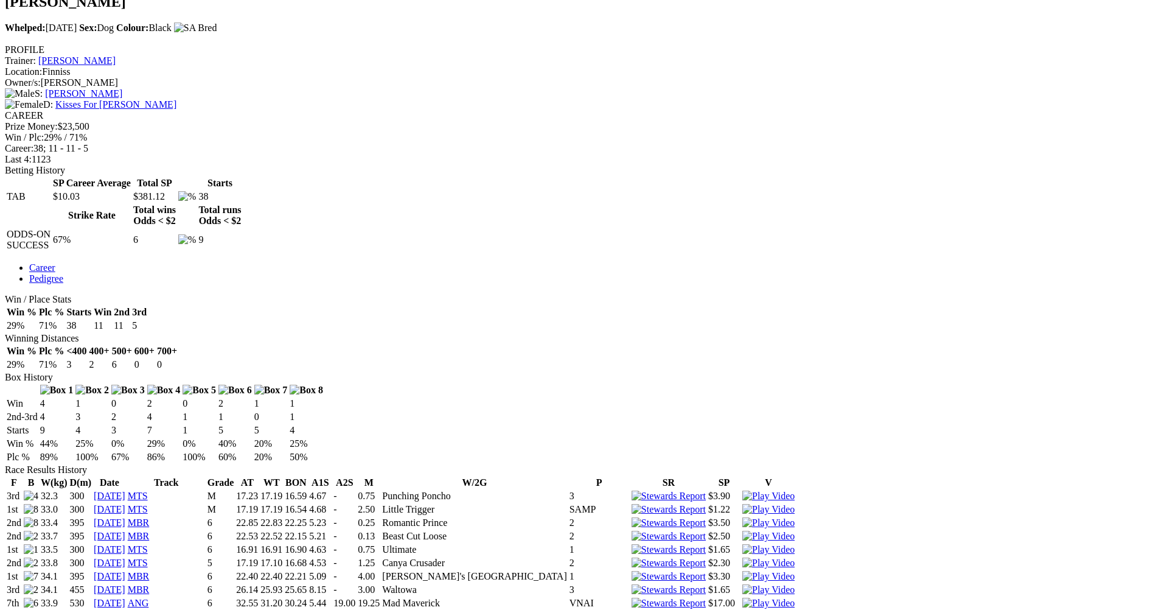
click at [756, 544] on img at bounding box center [768, 549] width 52 height 11
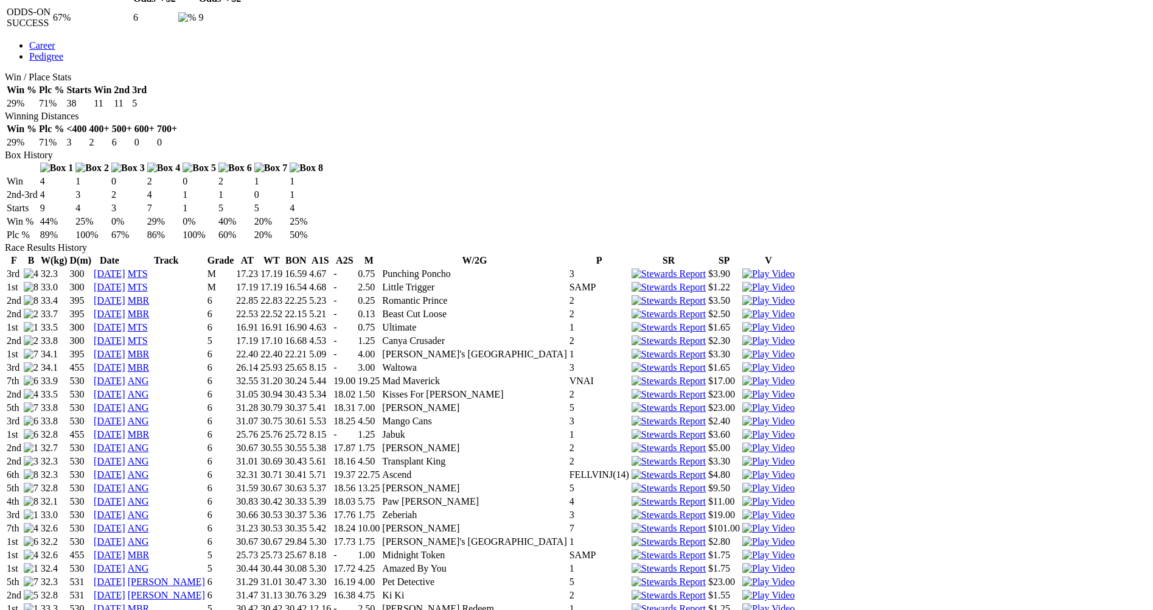
scroll to position [669, 0]
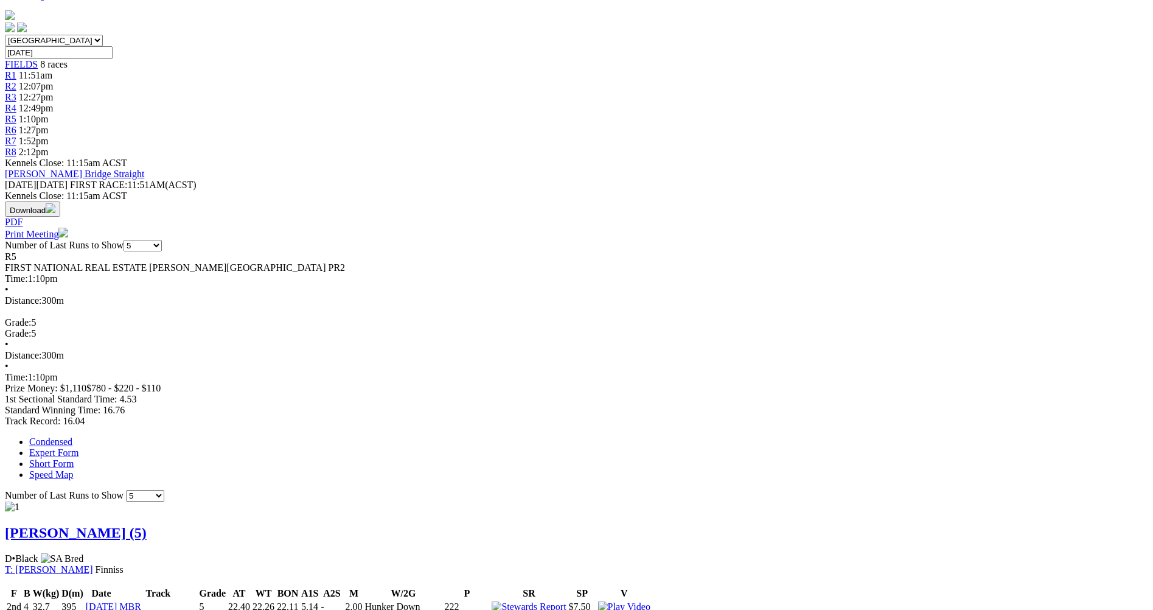
scroll to position [365, 0]
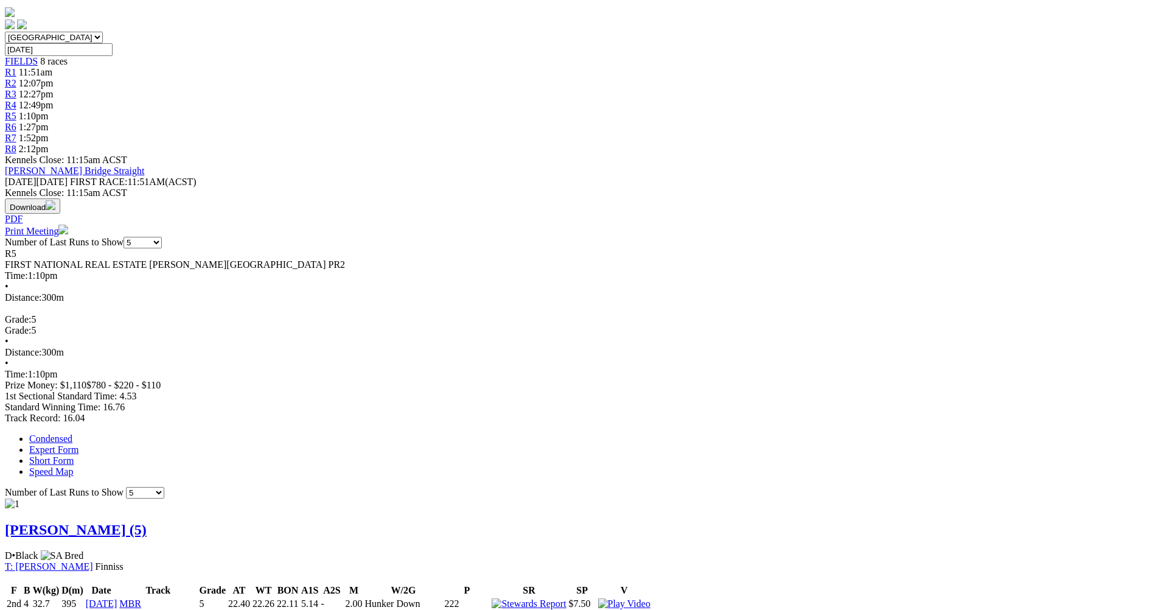
scroll to position [547, 0]
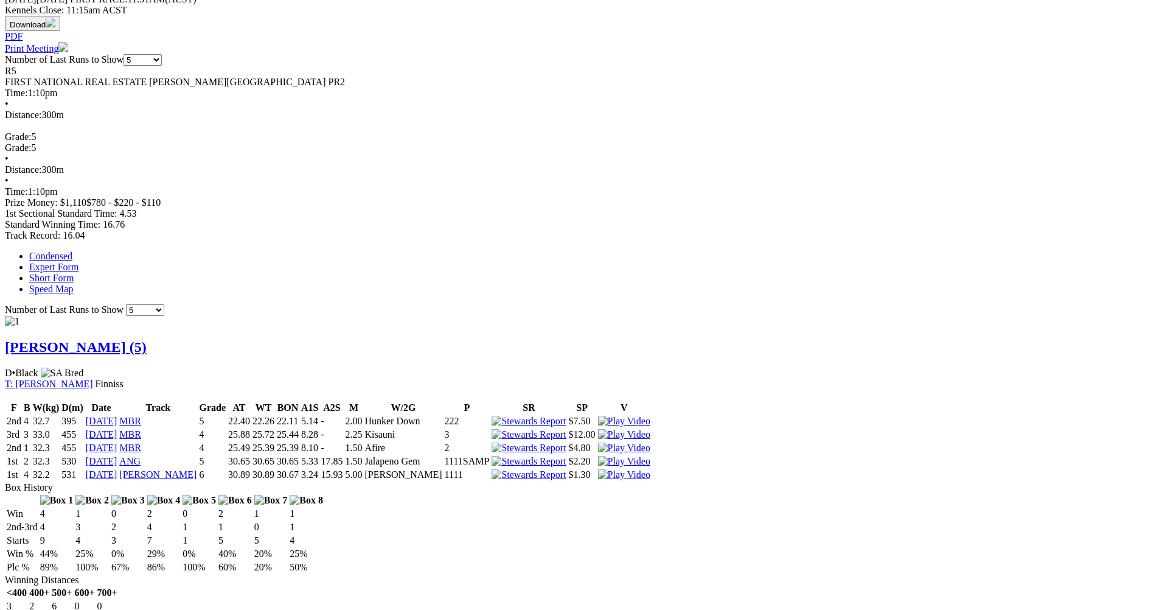
drag, startPoint x: 598, startPoint y: 32, endPoint x: 689, endPoint y: 26, distance: 91.5
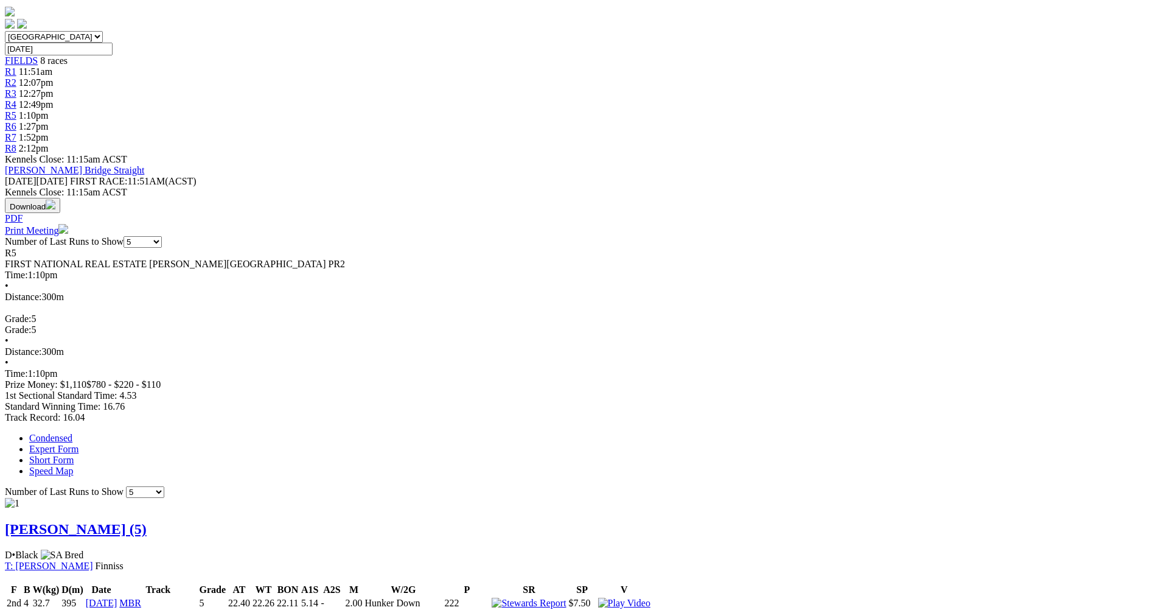
scroll to position [365, 0]
click at [147, 521] on link "Buster Brady (5)" at bounding box center [76, 529] width 142 height 16
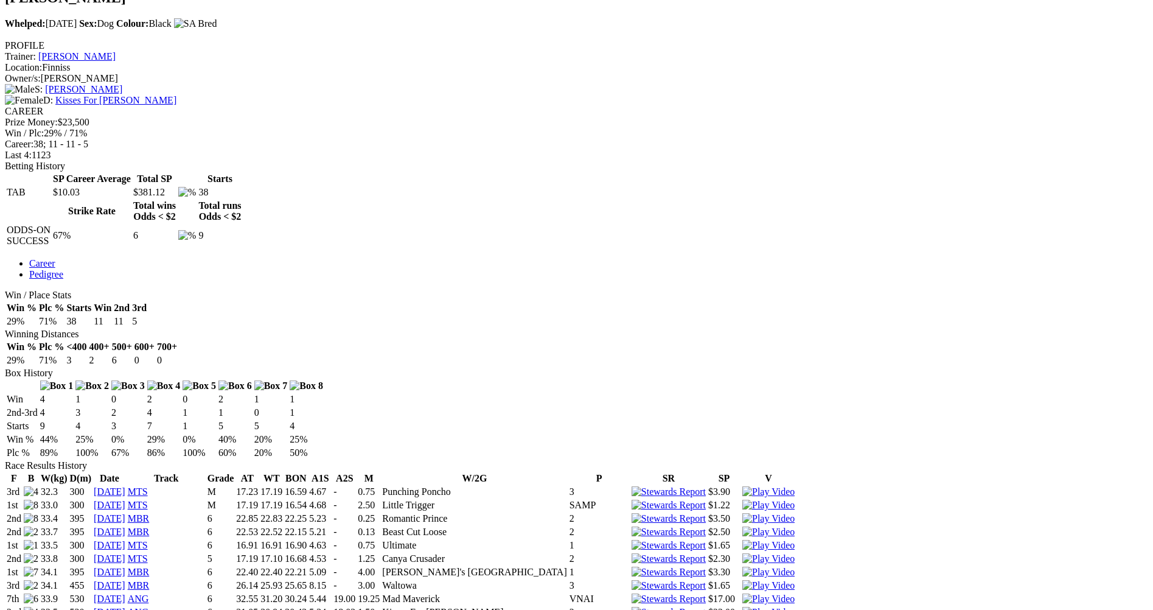
scroll to position [426, 0]
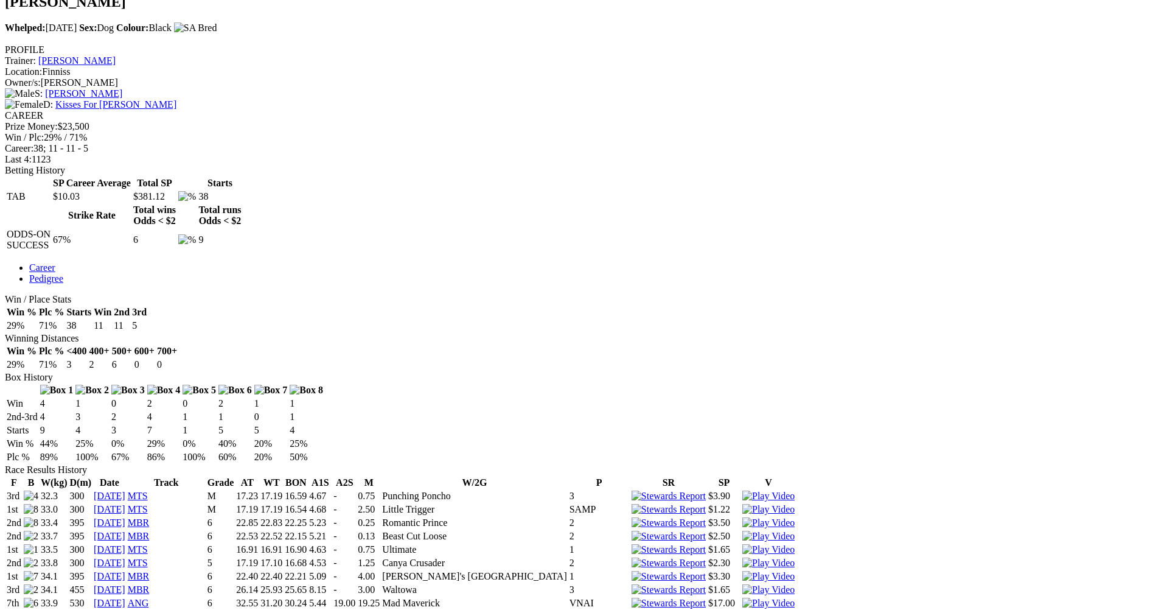
click at [753, 557] on img at bounding box center [768, 562] width 52 height 11
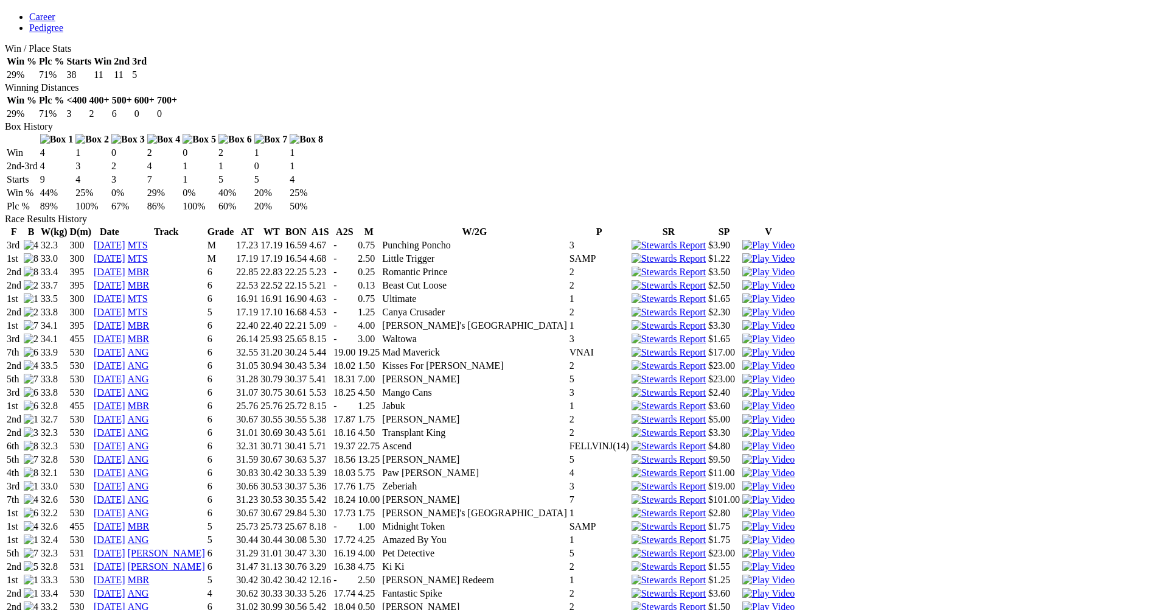
scroll to position [791, 0]
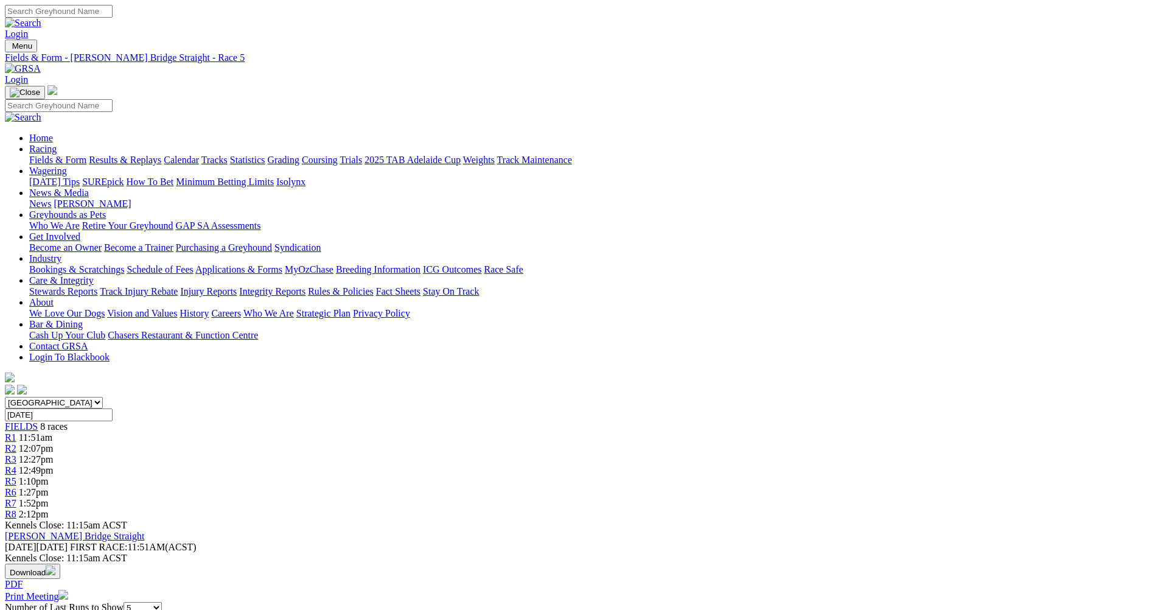
click at [16, 487] on span "R6" at bounding box center [11, 492] width 12 height 10
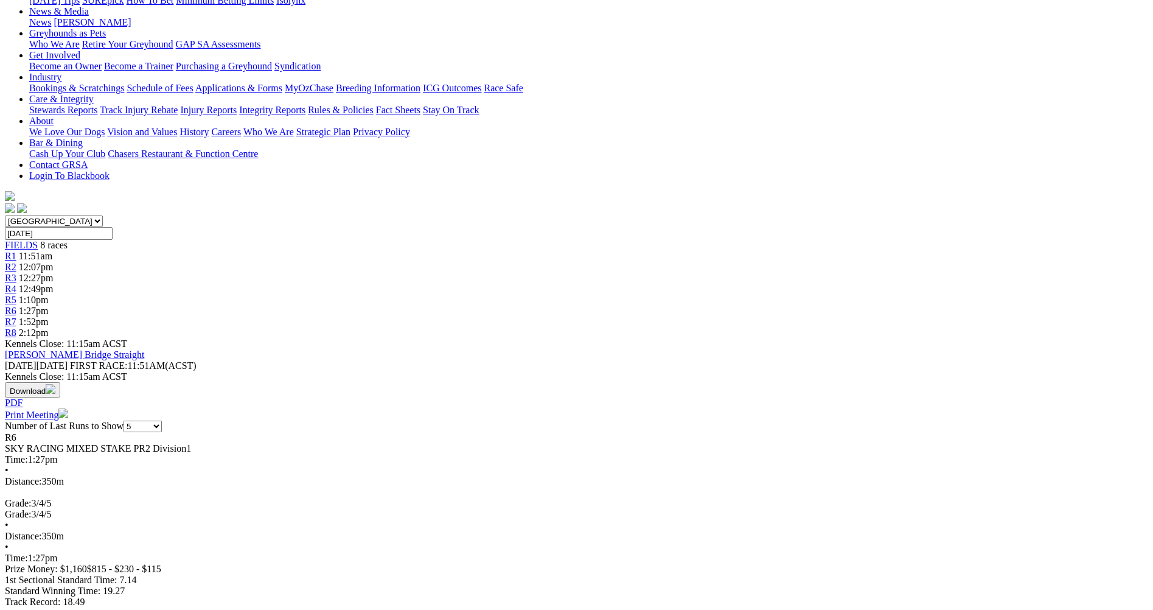
scroll to position [182, 0]
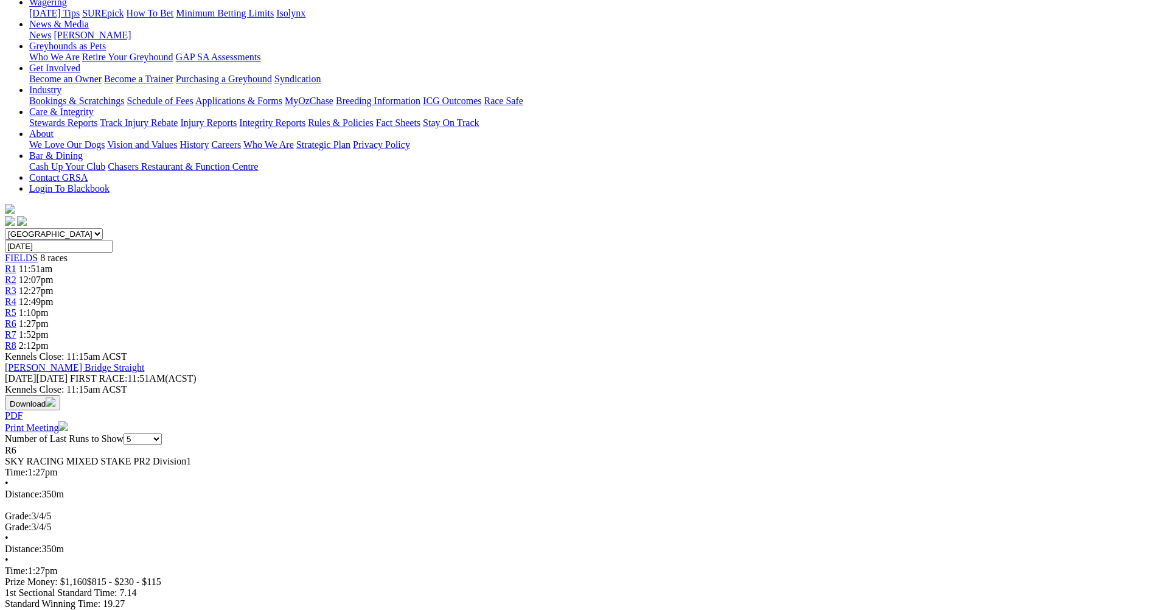
scroll to position [0, 0]
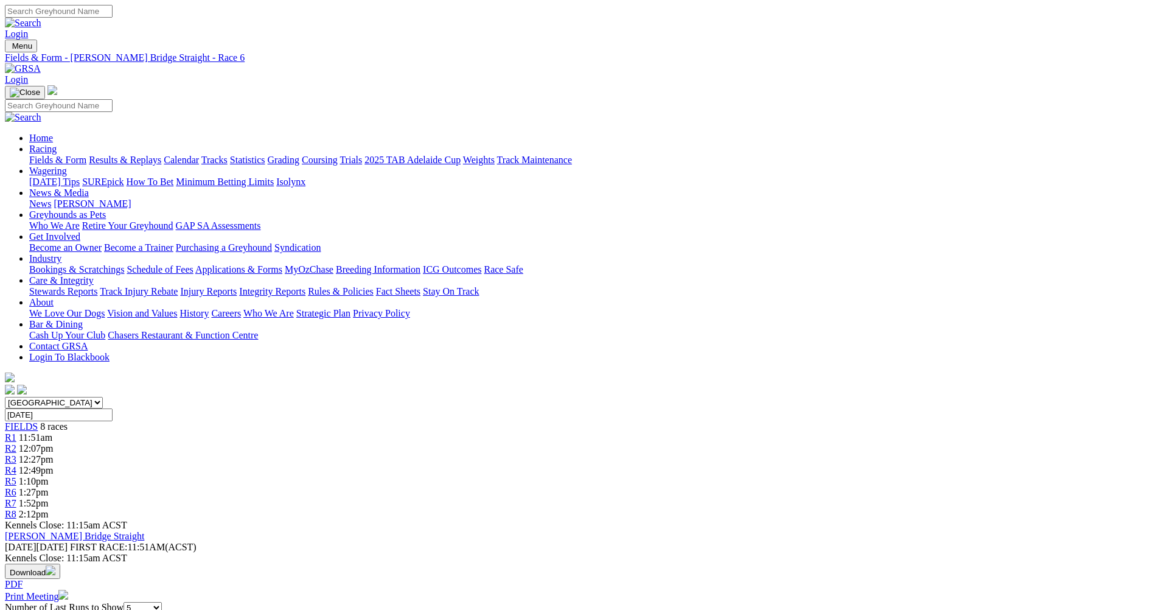
click at [16, 498] on span "R7" at bounding box center [11, 503] width 12 height 10
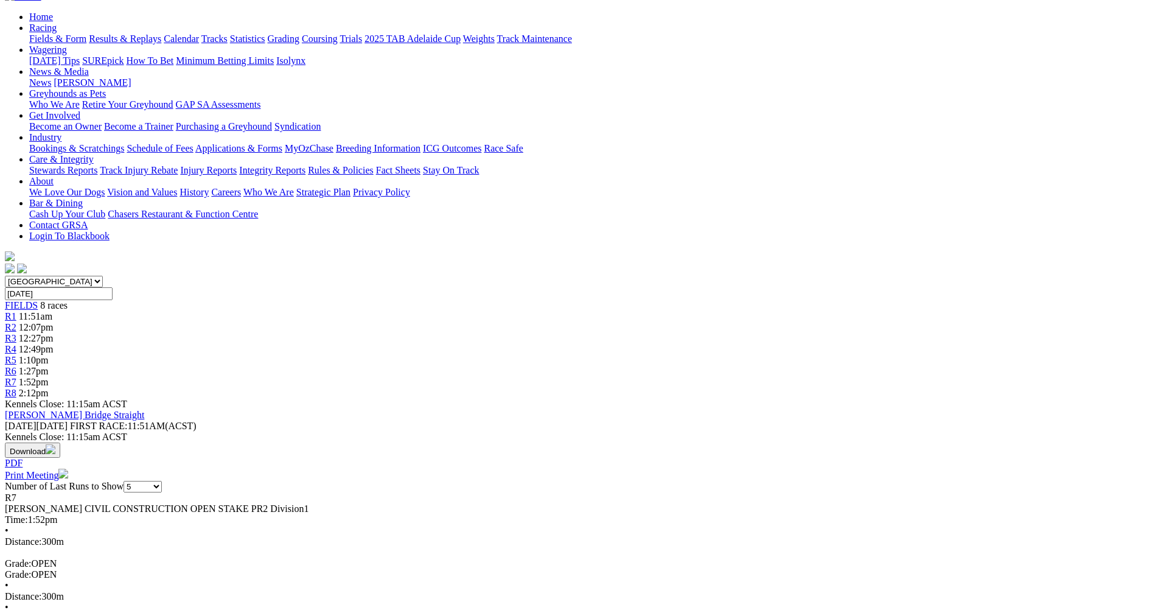
scroll to position [122, 0]
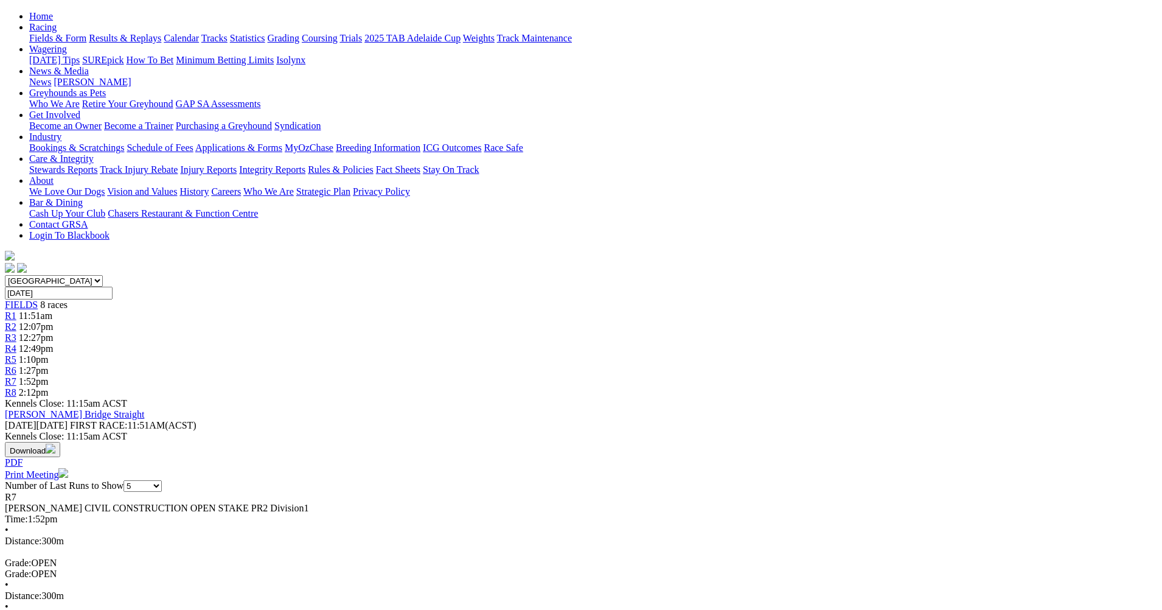
drag, startPoint x: 714, startPoint y: 36, endPoint x: 718, endPoint y: 52, distance: 16.4
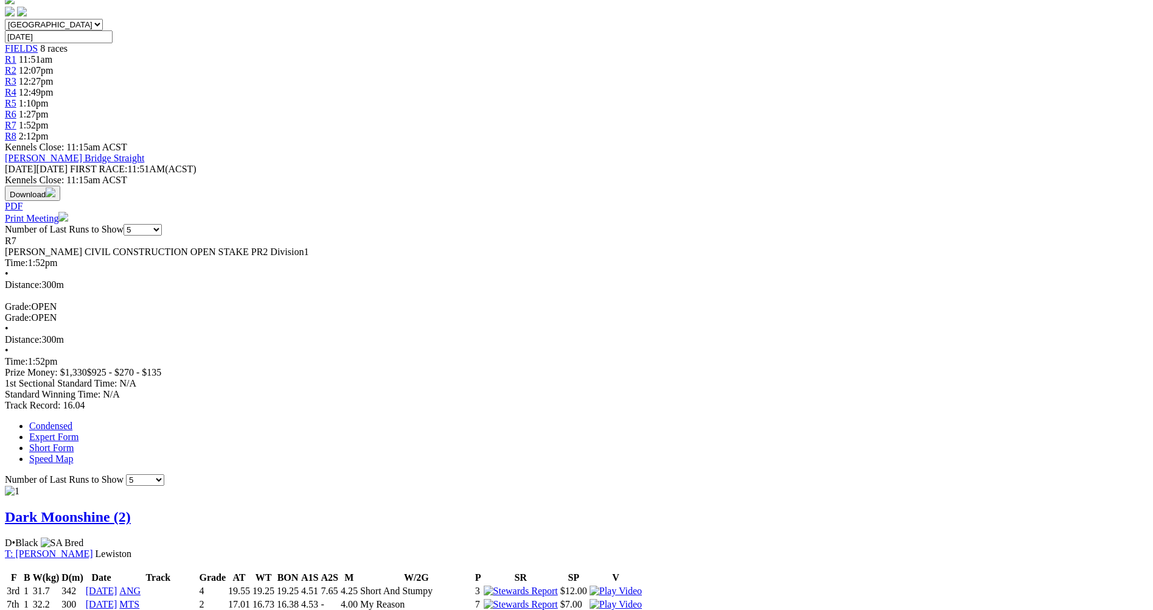
scroll to position [426, 0]
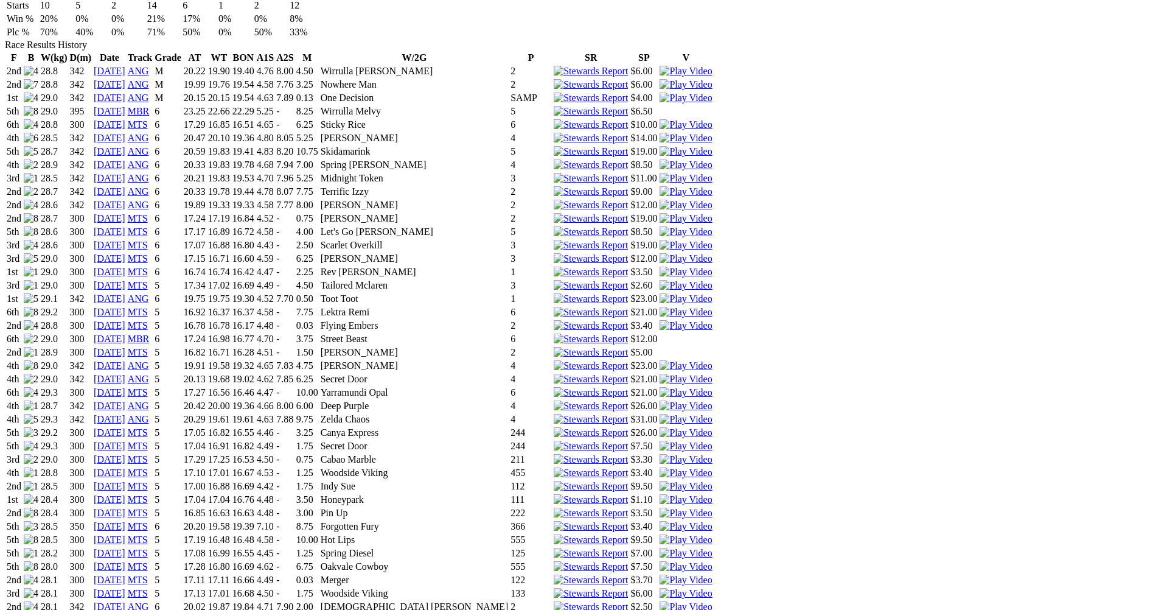
scroll to position [973, 0]
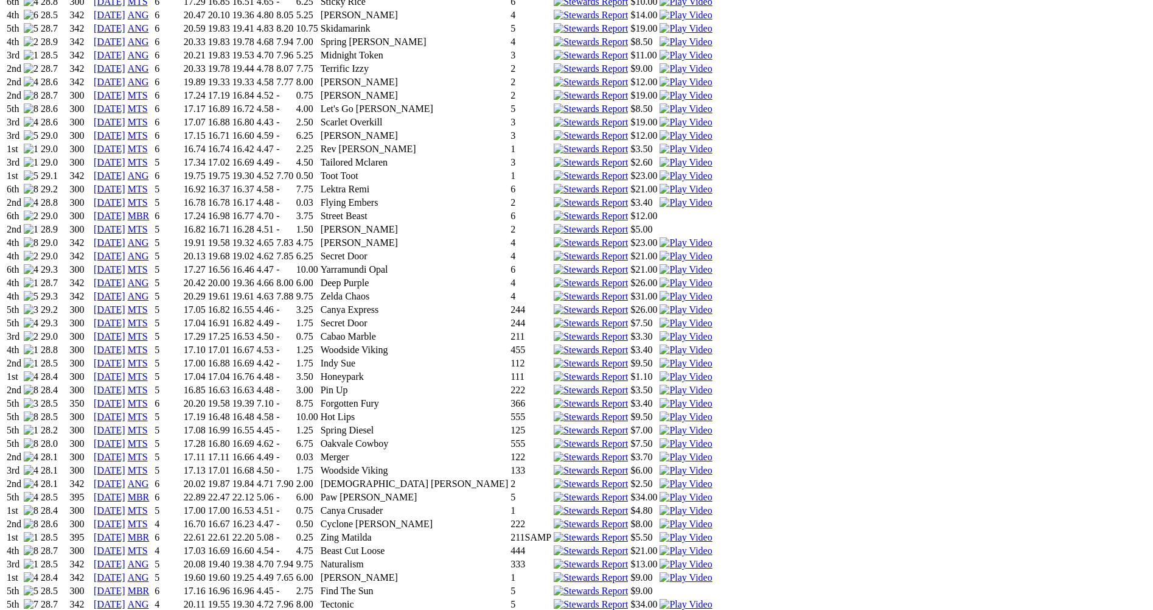
click at [712, 545] on img at bounding box center [685, 550] width 52 height 11
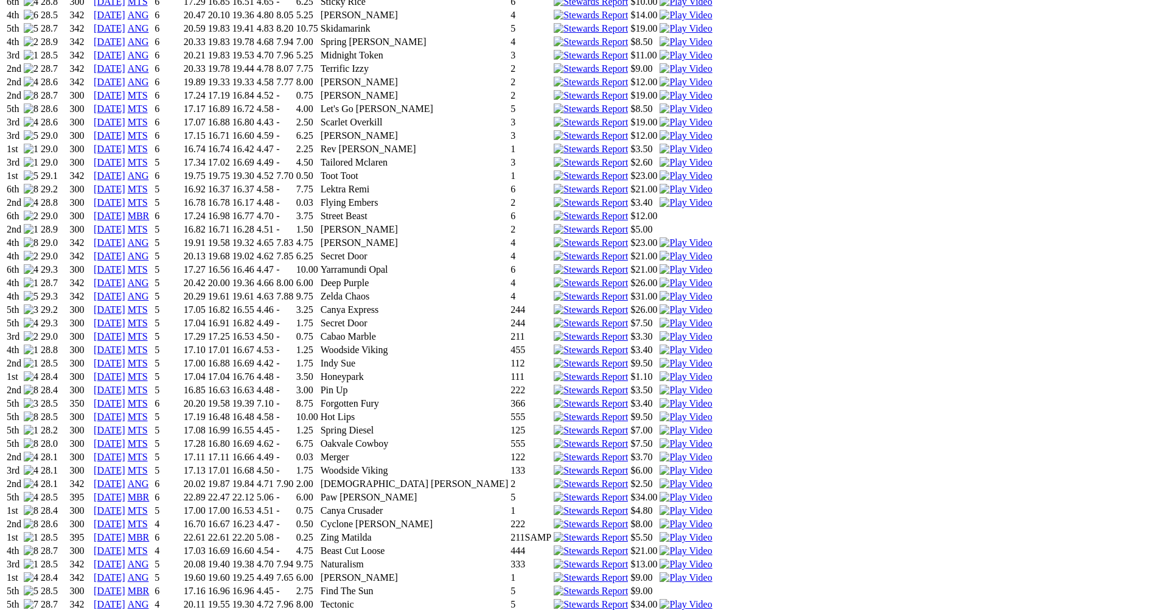
click at [712, 425] on img at bounding box center [685, 430] width 52 height 11
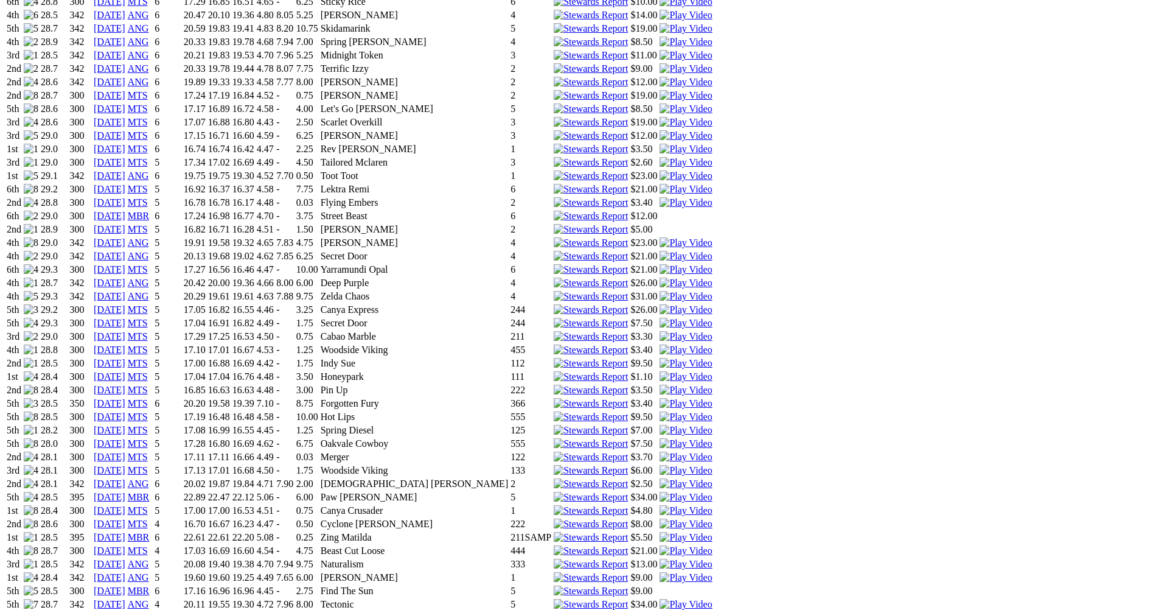
click at [712, 358] on img at bounding box center [685, 363] width 52 height 11
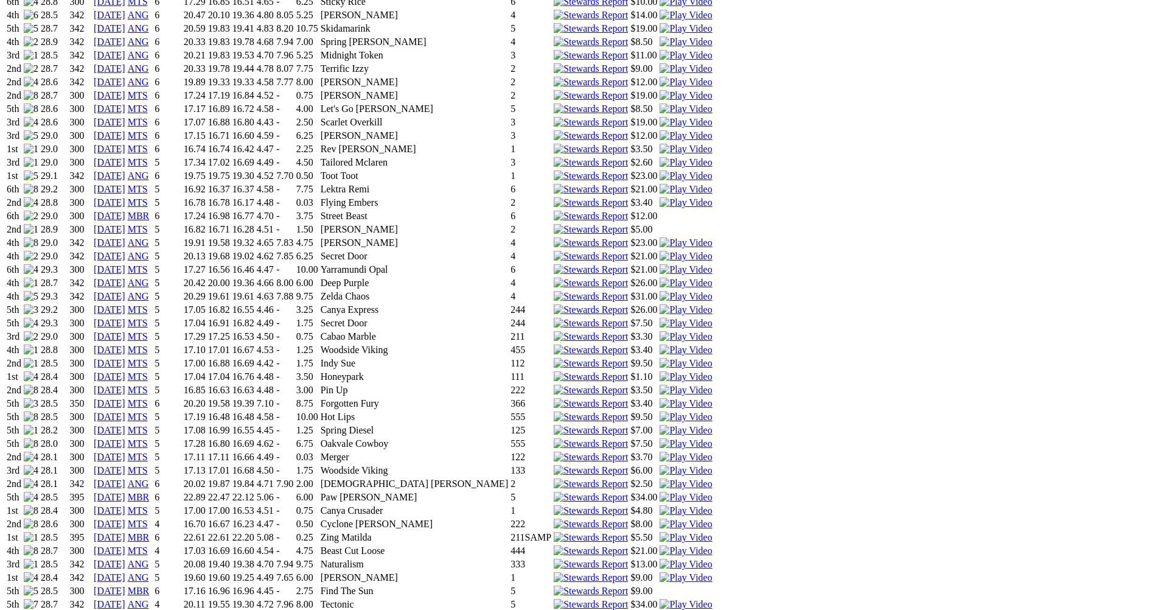
click at [712, 331] on img at bounding box center [685, 336] width 52 height 11
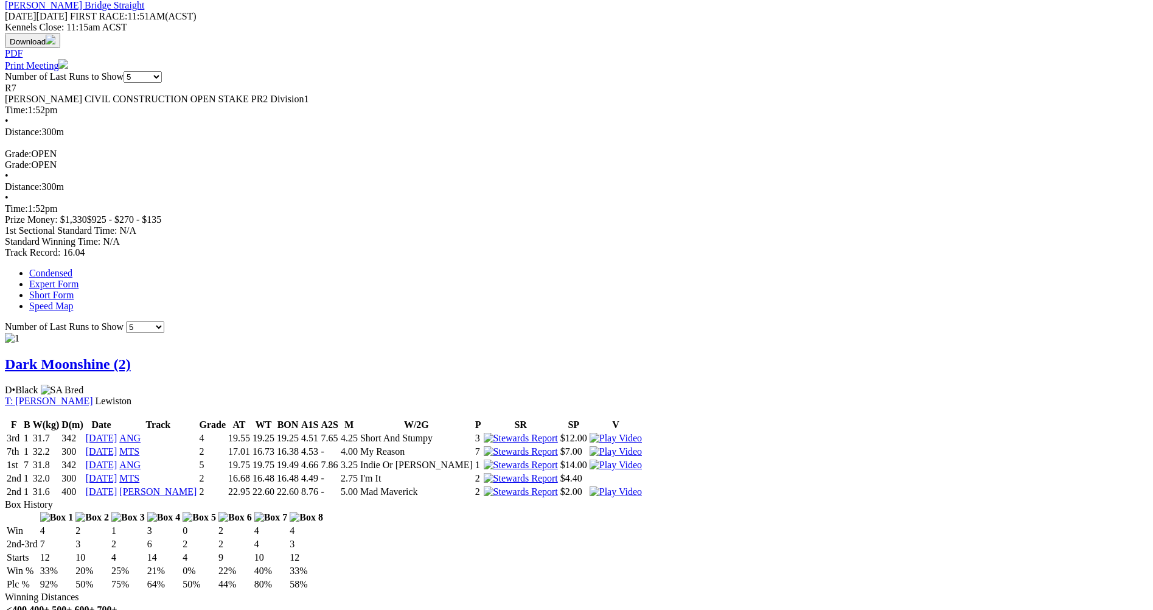
scroll to position [547, 0]
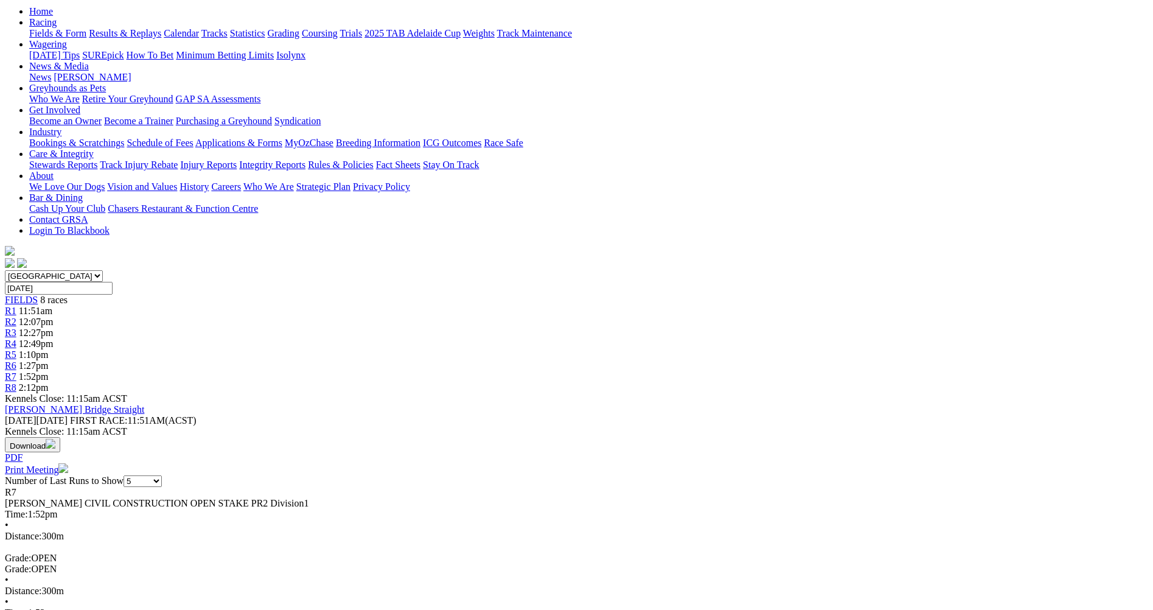
scroll to position [61, 0]
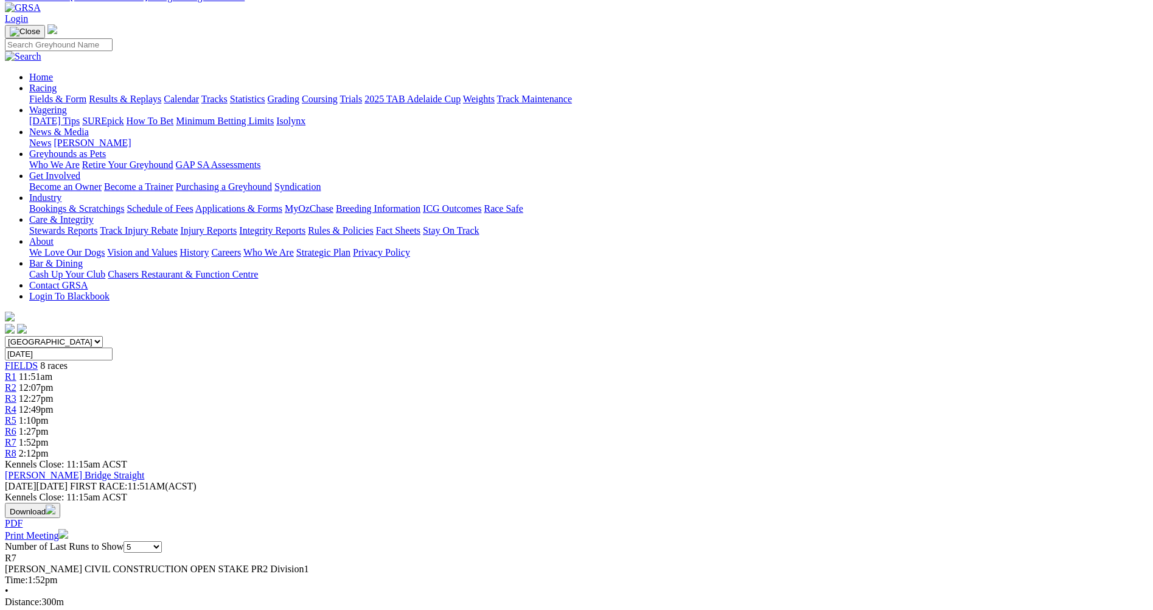
click at [16, 448] on span "R8" at bounding box center [11, 453] width 12 height 10
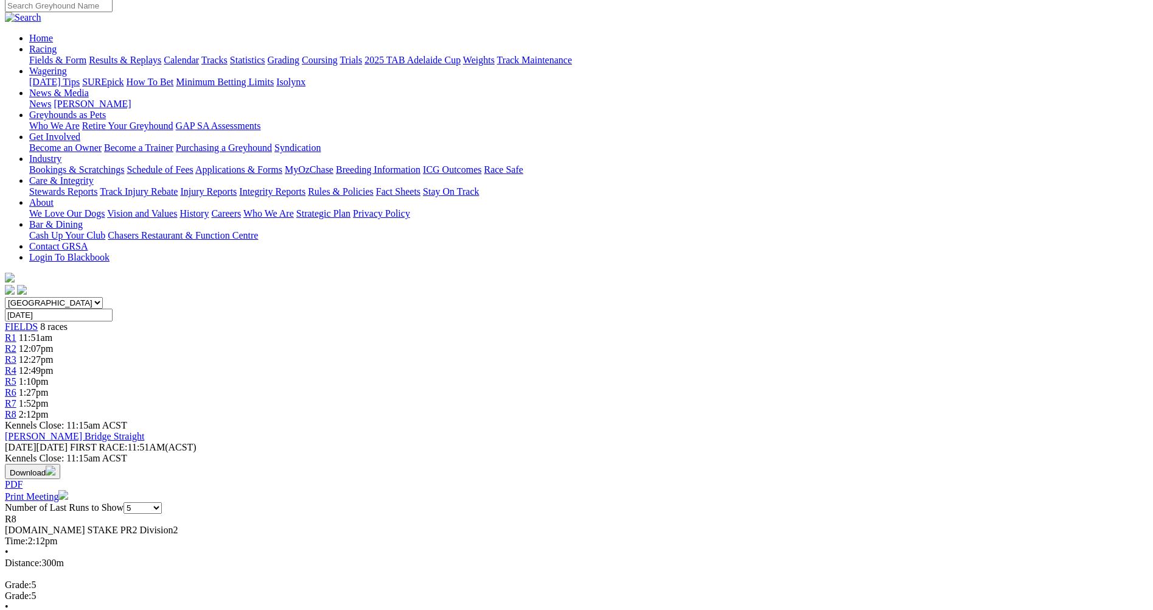
scroll to position [122, 0]
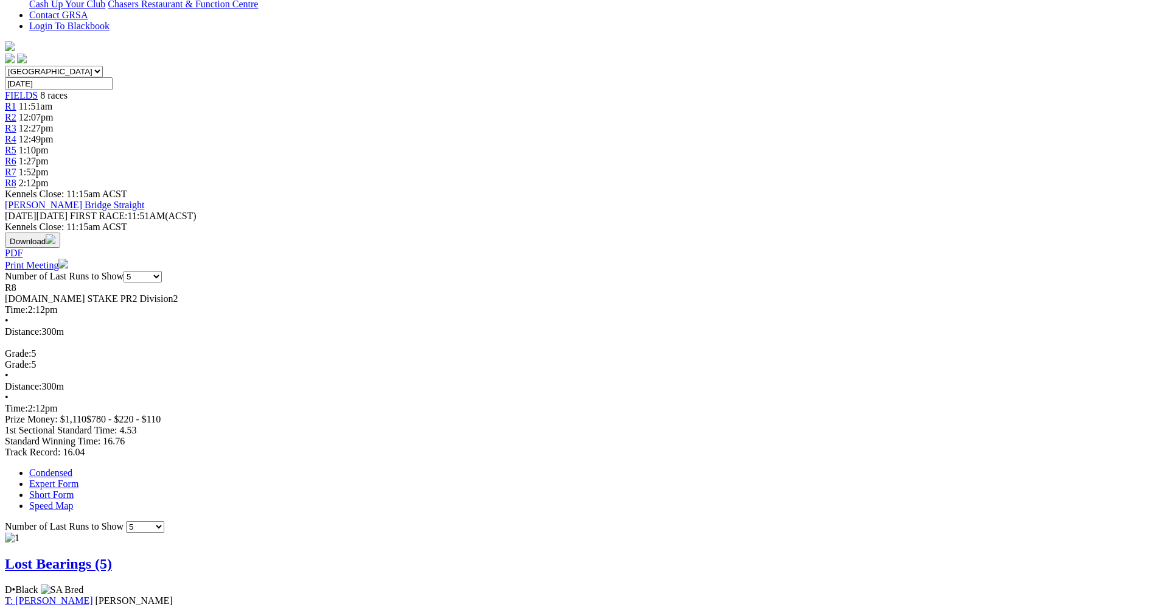
scroll to position [365, 0]
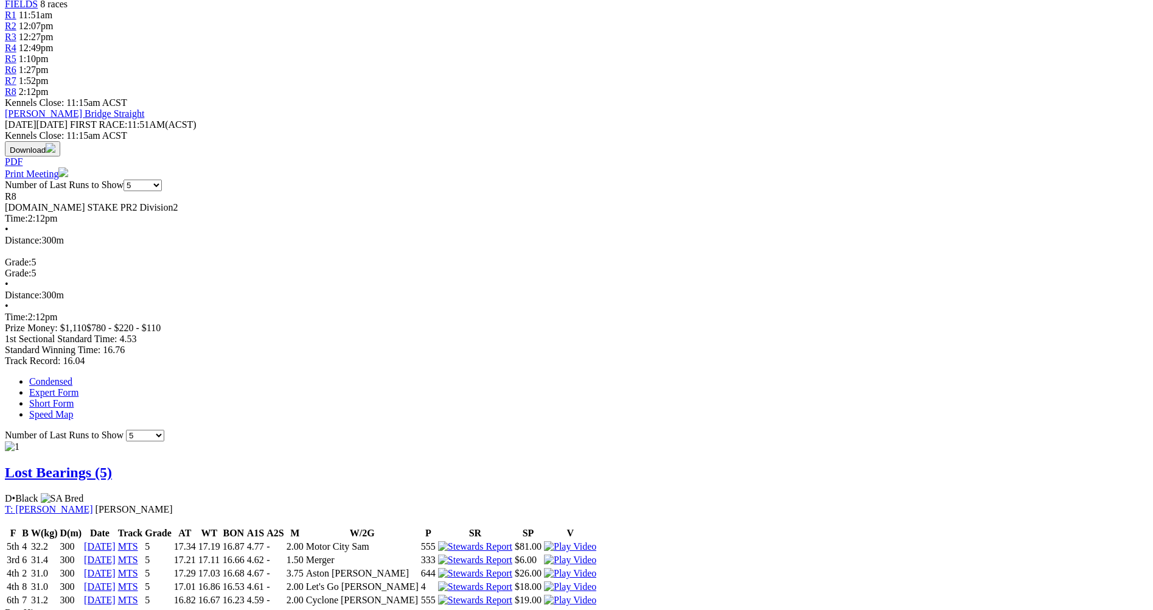
scroll to position [608, 0]
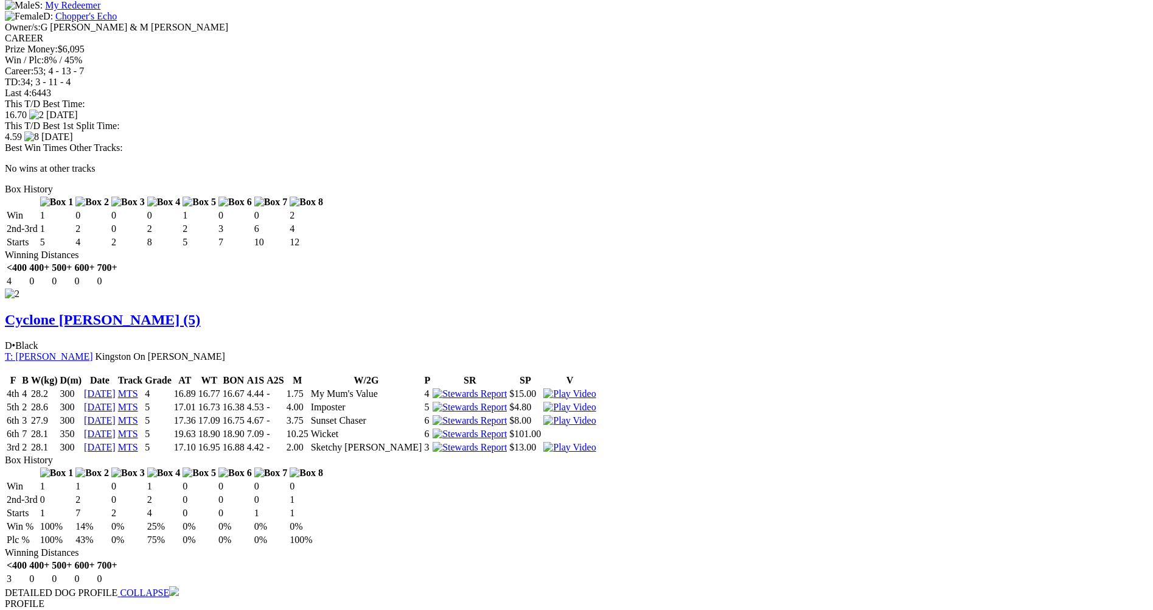
scroll to position [1217, 0]
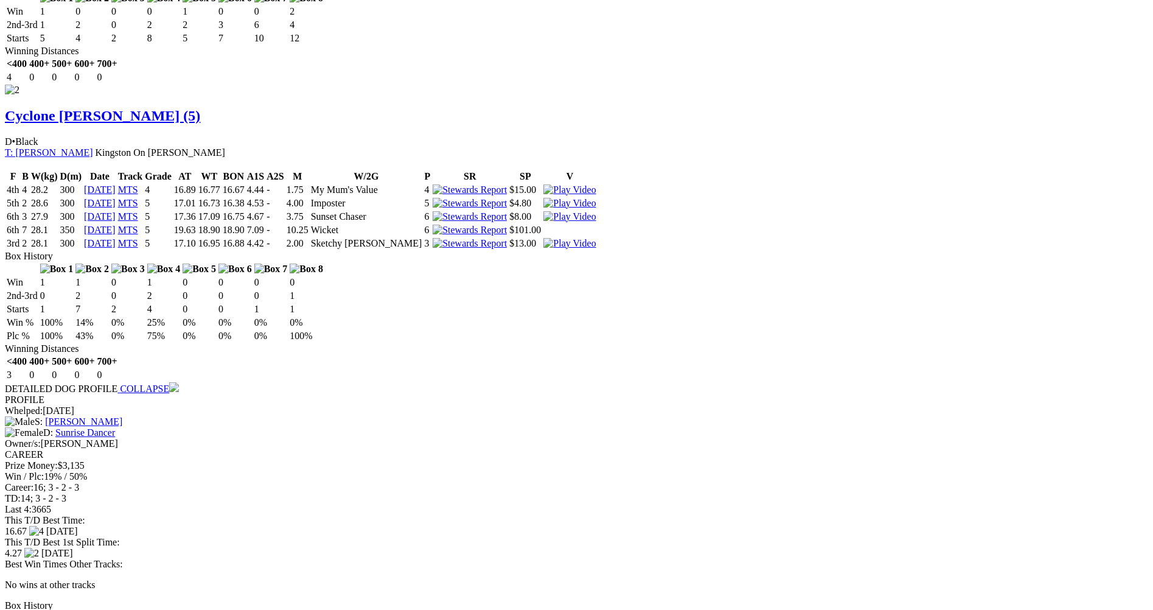
scroll to position [1399, 0]
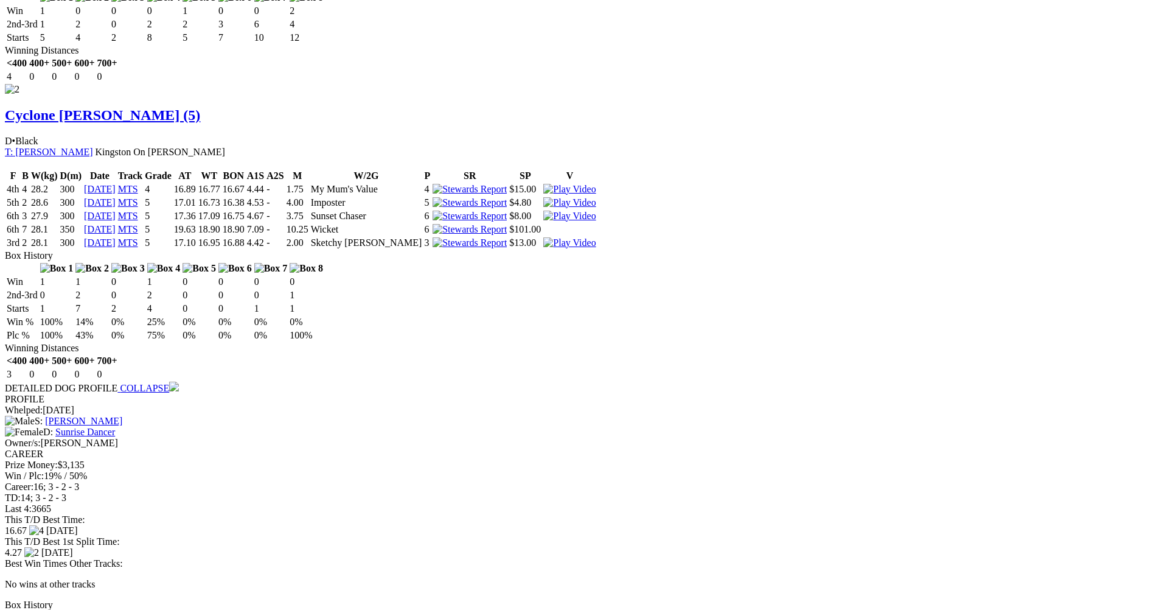
drag, startPoint x: 715, startPoint y: 35, endPoint x: 687, endPoint y: 61, distance: 38.3
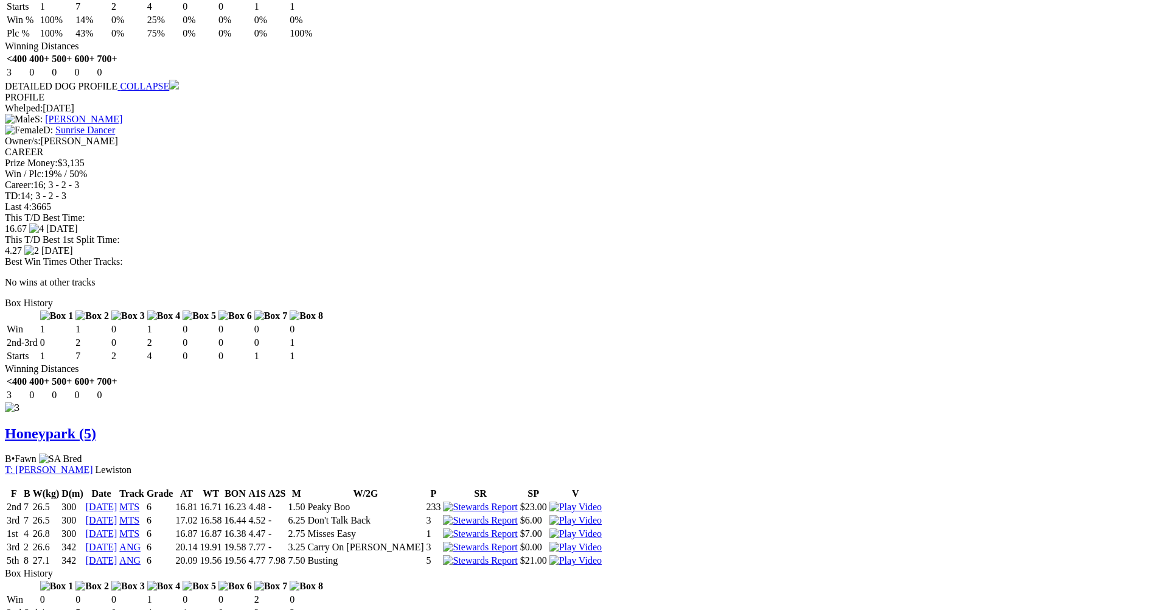
scroll to position [1703, 0]
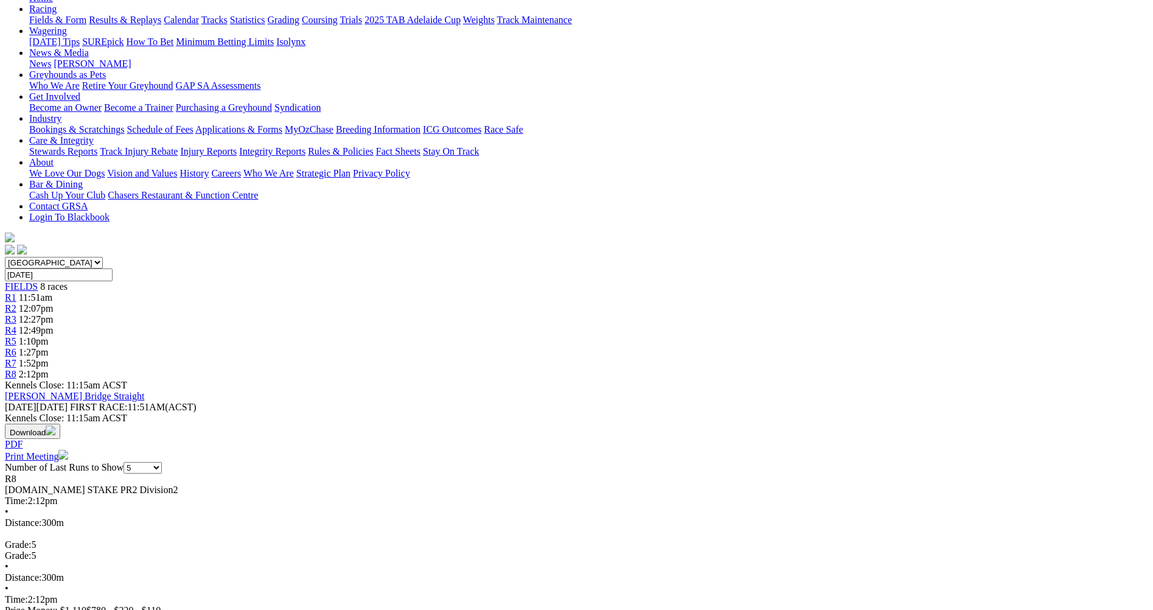
scroll to position [0, 0]
